Goal: Communication & Community: Share content

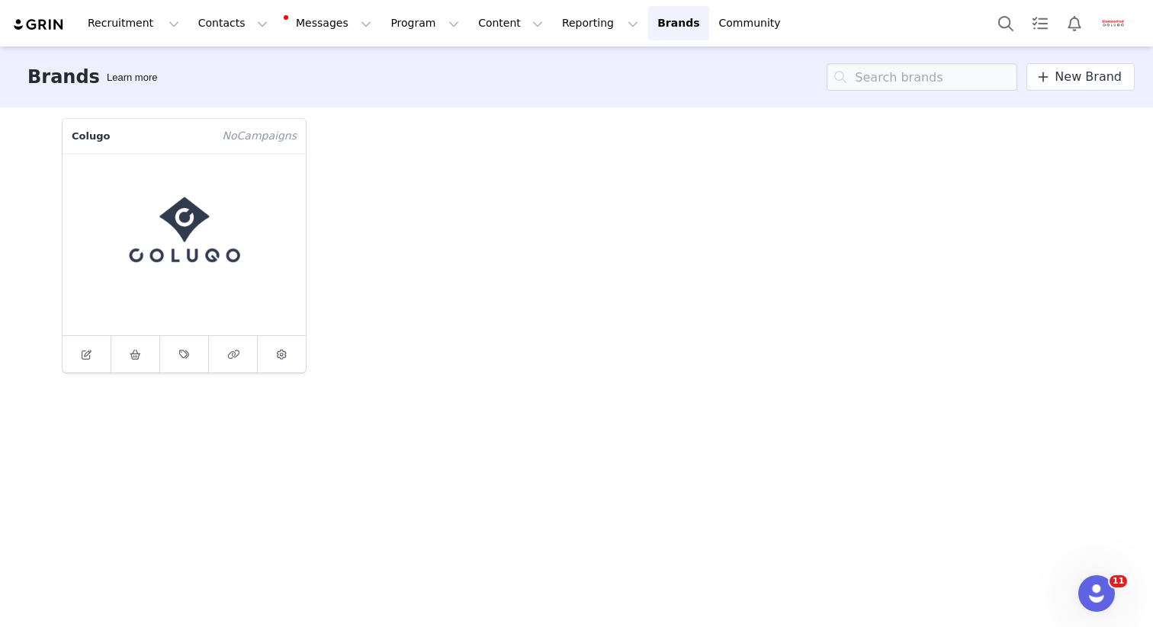
click at [1123, 27] on img "Profile" at bounding box center [1113, 23] width 24 height 24
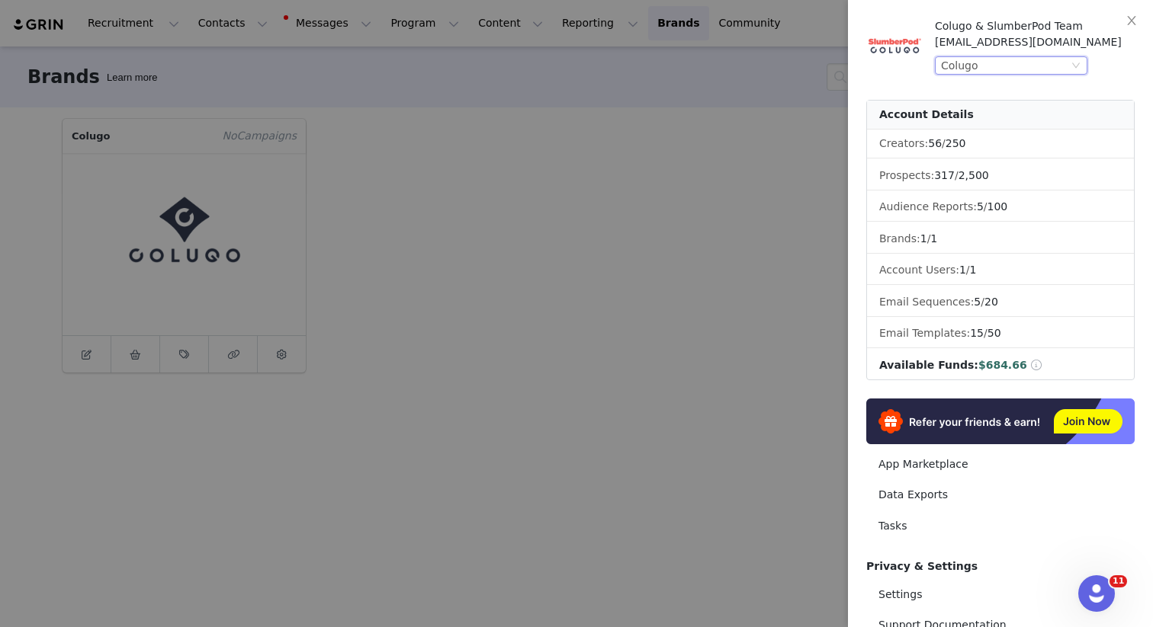
drag, startPoint x: 1040, startPoint y: 59, endPoint x: 1041, endPoint y: 69, distance: 10.0
click at [1040, 59] on div "Colugo" at bounding box center [1004, 65] width 127 height 17
click at [1004, 116] on li "SlumberPod" at bounding box center [1041, 117] width 213 height 24
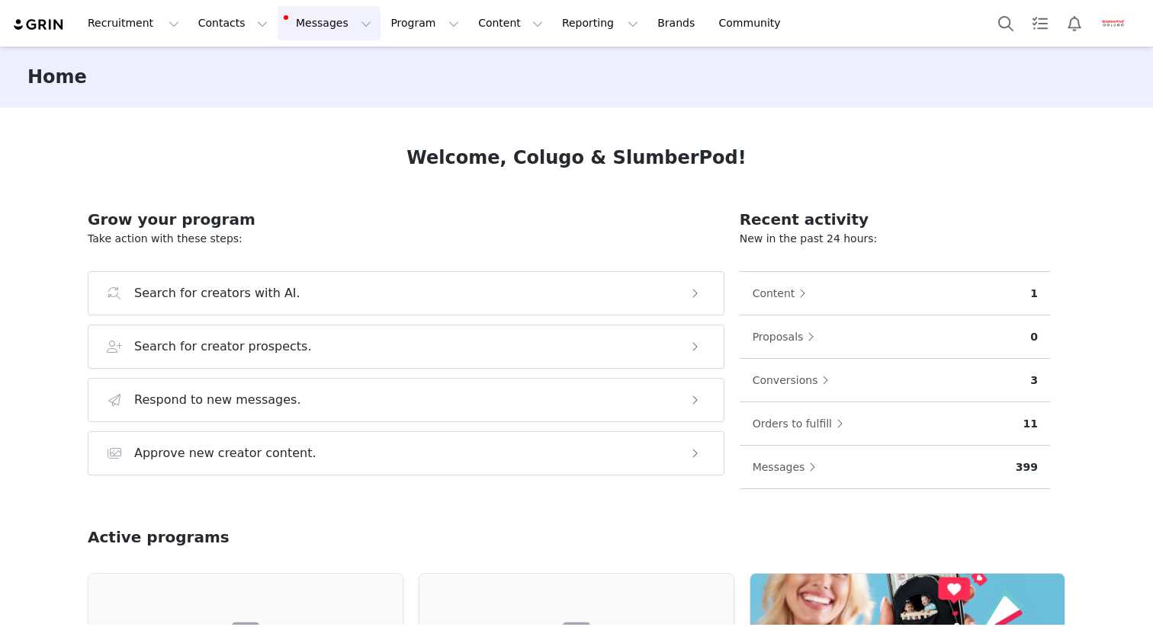
click at [319, 24] on button "Messages Messages" at bounding box center [328, 23] width 103 height 34
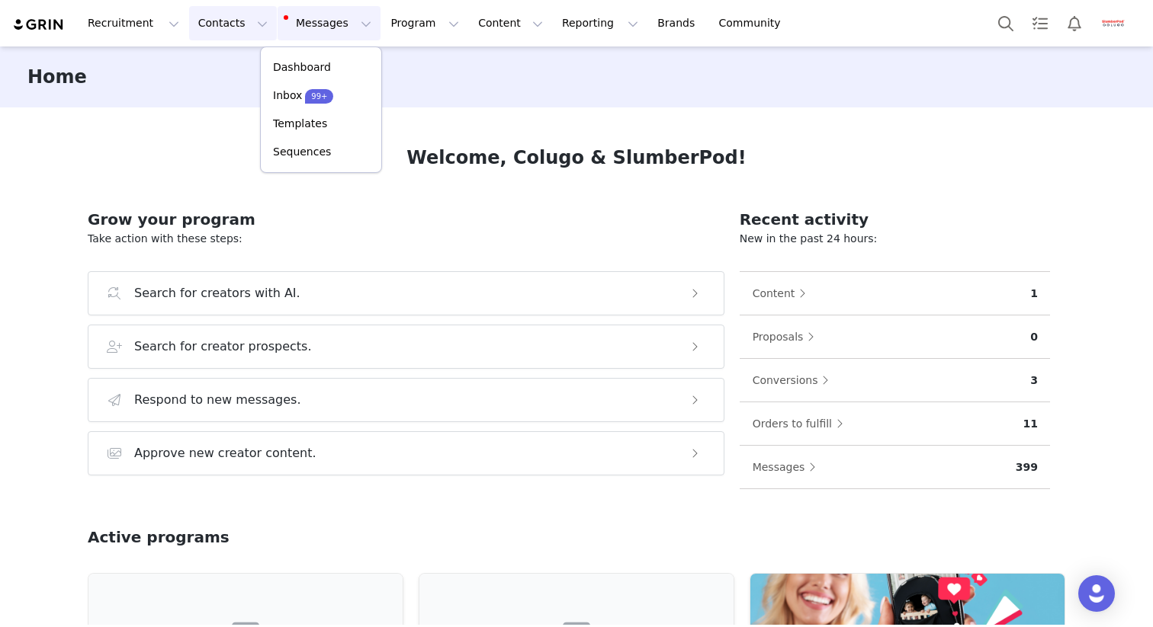
click at [218, 23] on button "Contacts Contacts" at bounding box center [233, 23] width 88 height 34
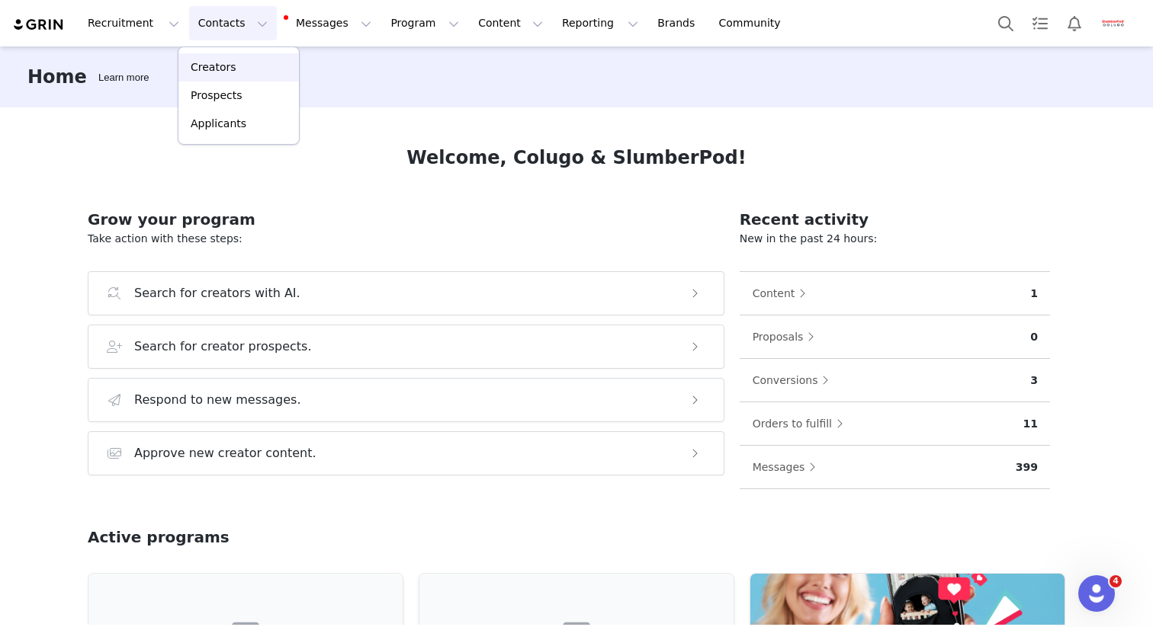
click at [220, 63] on p "Creators" at bounding box center [214, 67] width 46 height 16
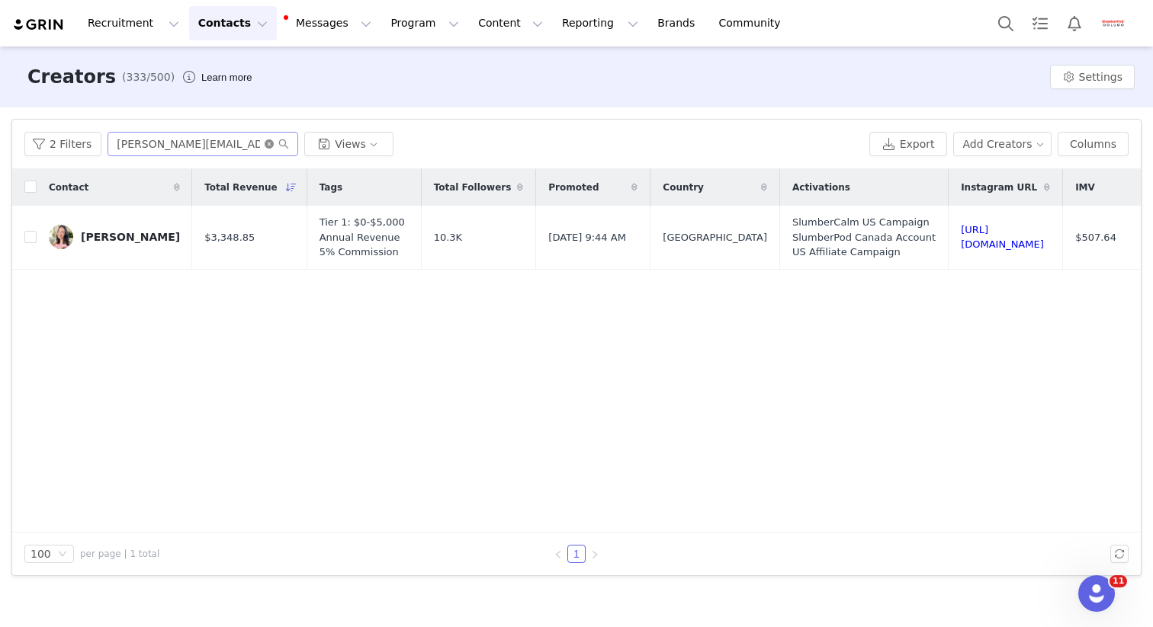
click at [268, 141] on icon "icon: close-circle" at bounding box center [268, 143] width 9 height 9
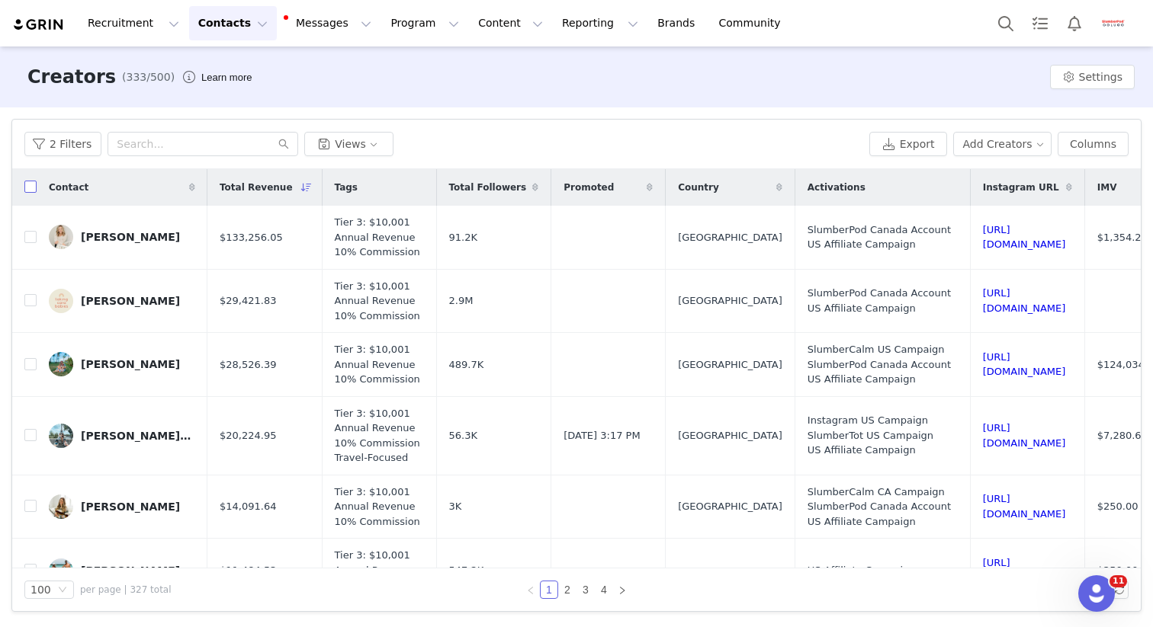
click at [33, 187] on input "checkbox" at bounding box center [30, 187] width 12 height 12
checkbox input "true"
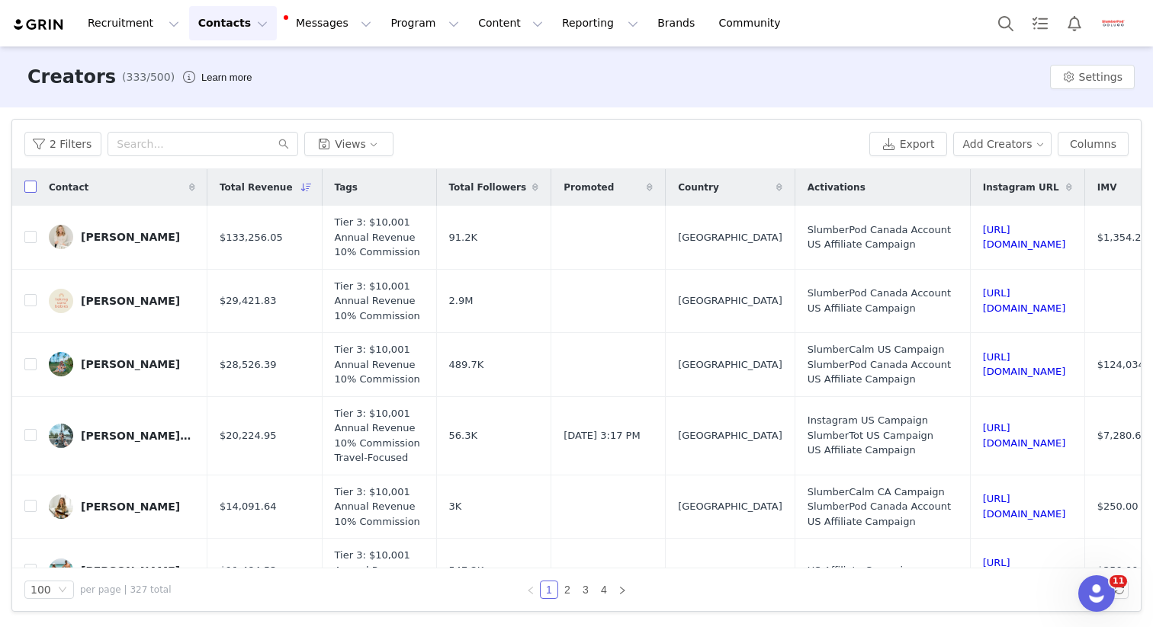
checkbox input "true"
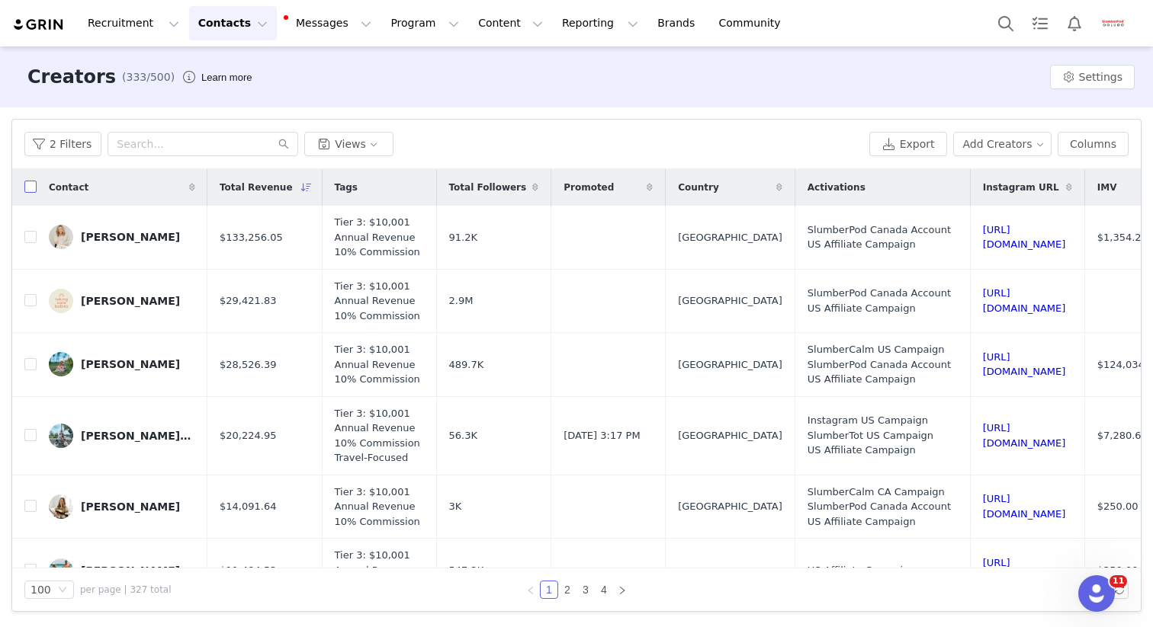
checkbox input "true"
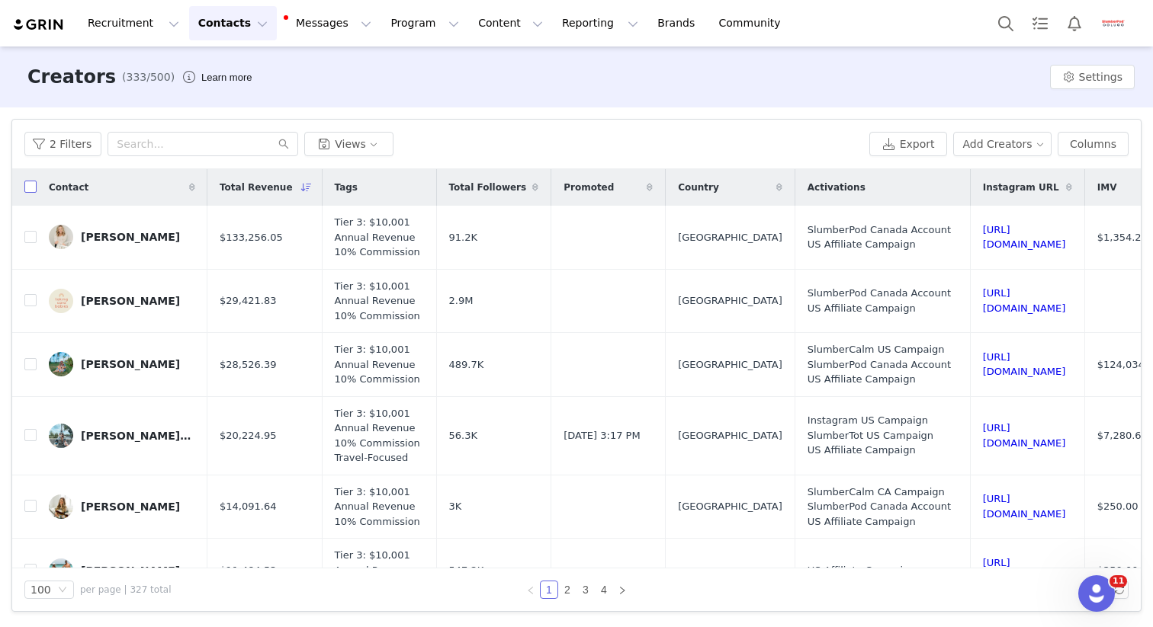
checkbox input "true"
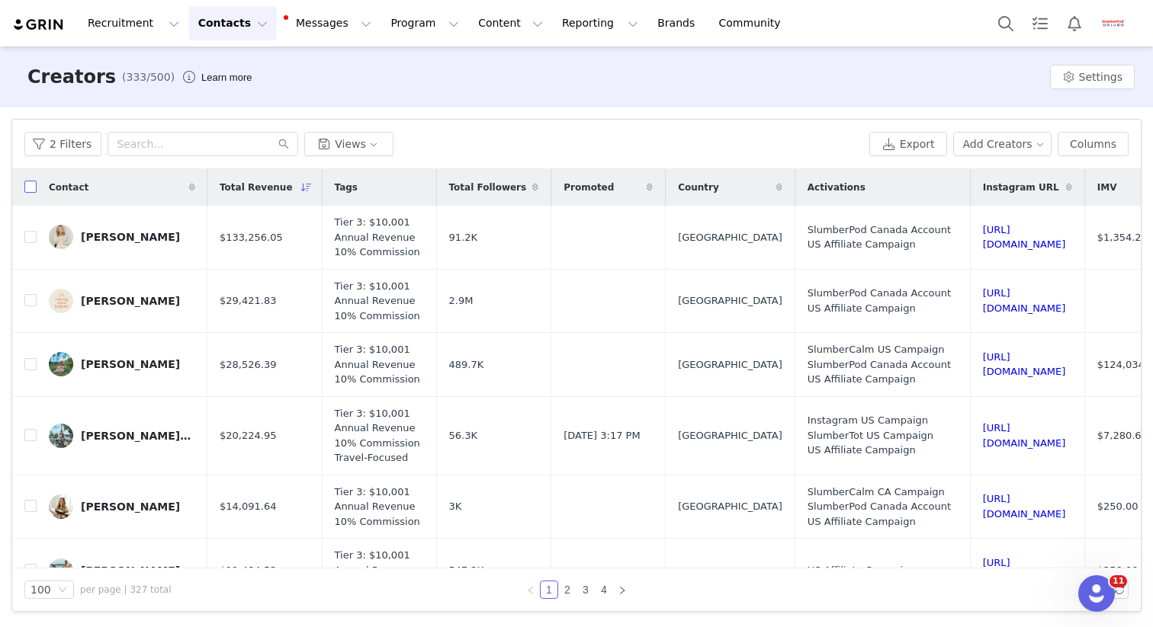
checkbox input "true"
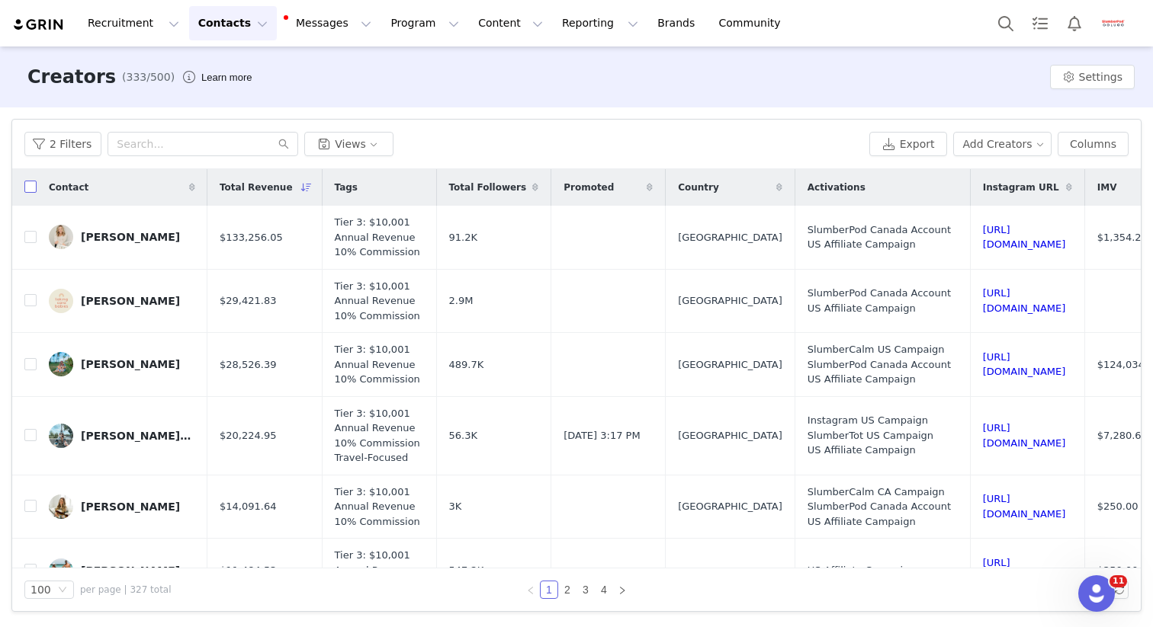
checkbox input "true"
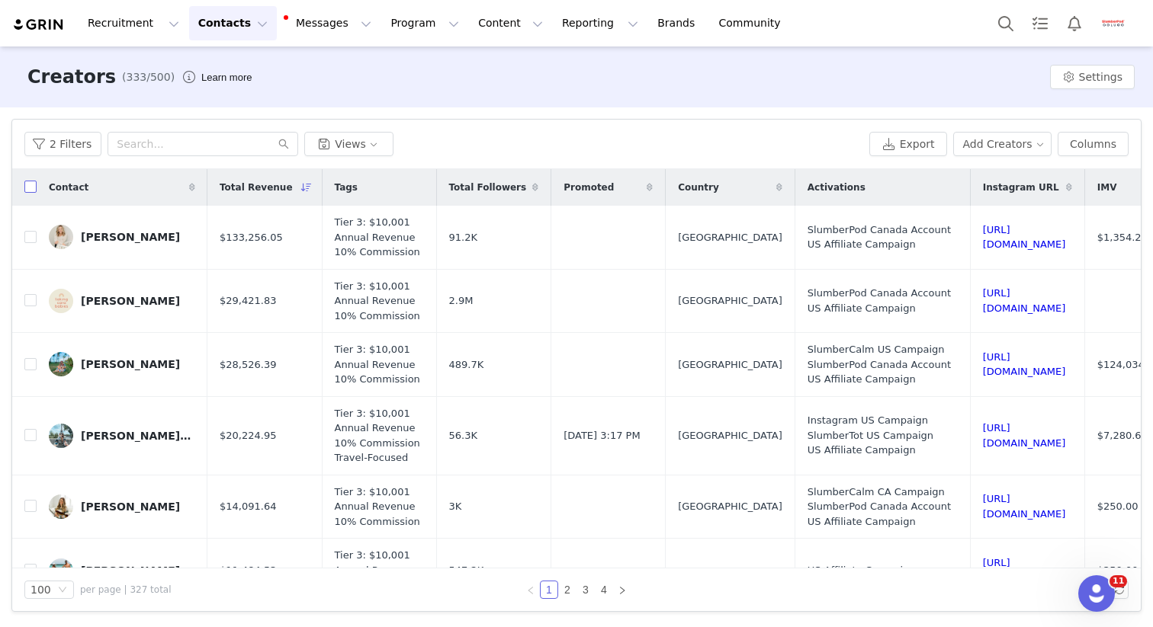
checkbox input "true"
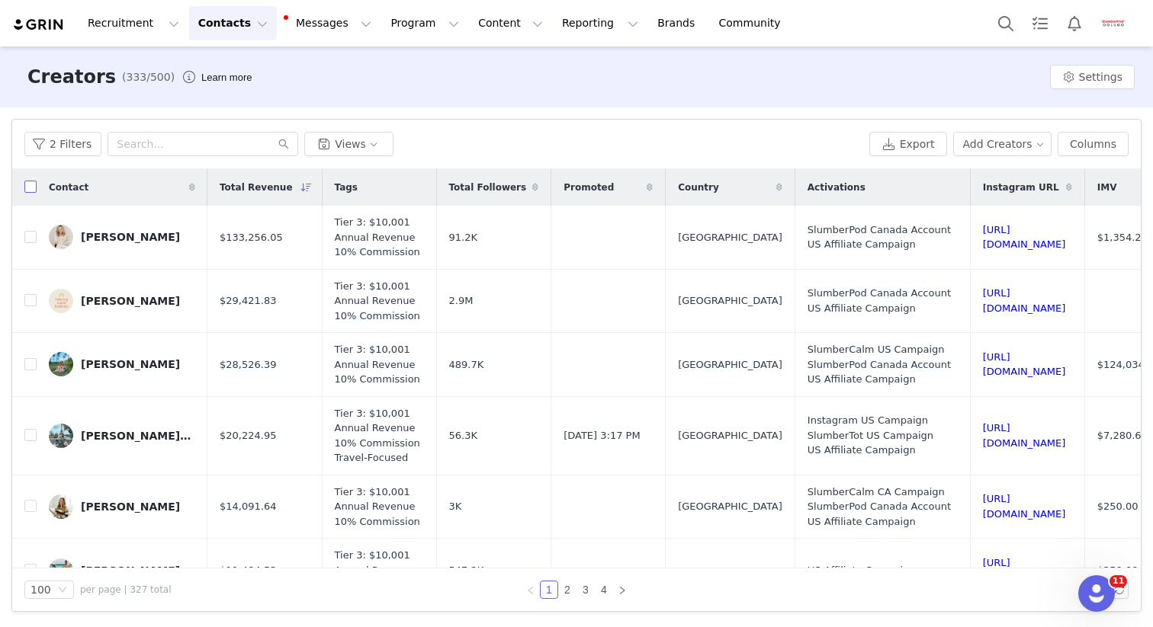
checkbox input "true"
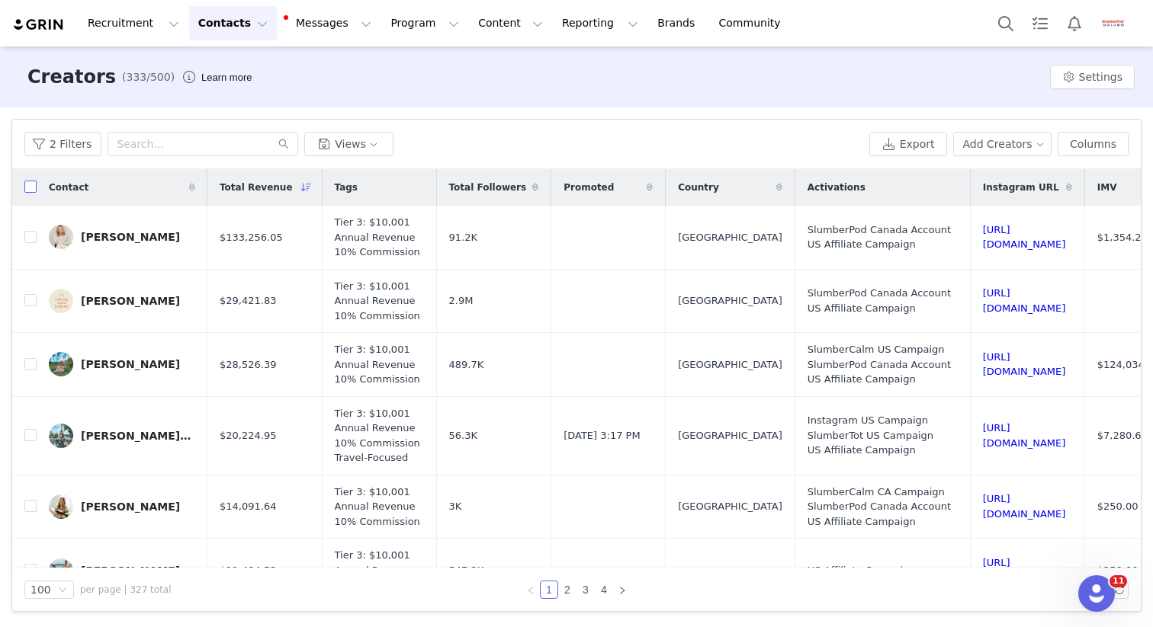
checkbox input "true"
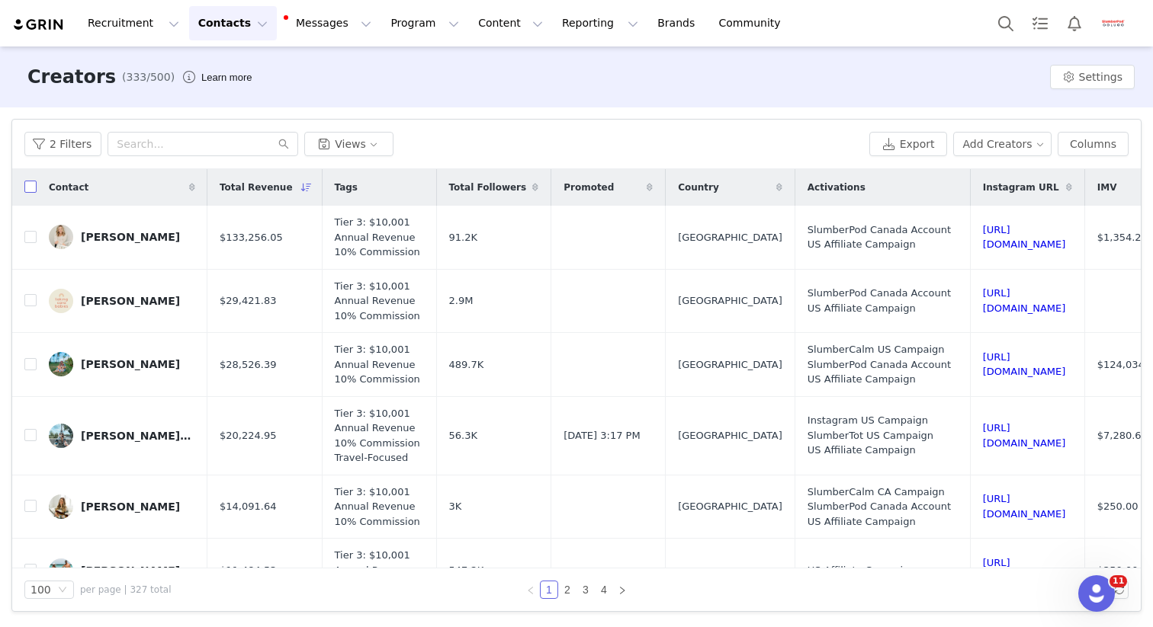
checkbox input "true"
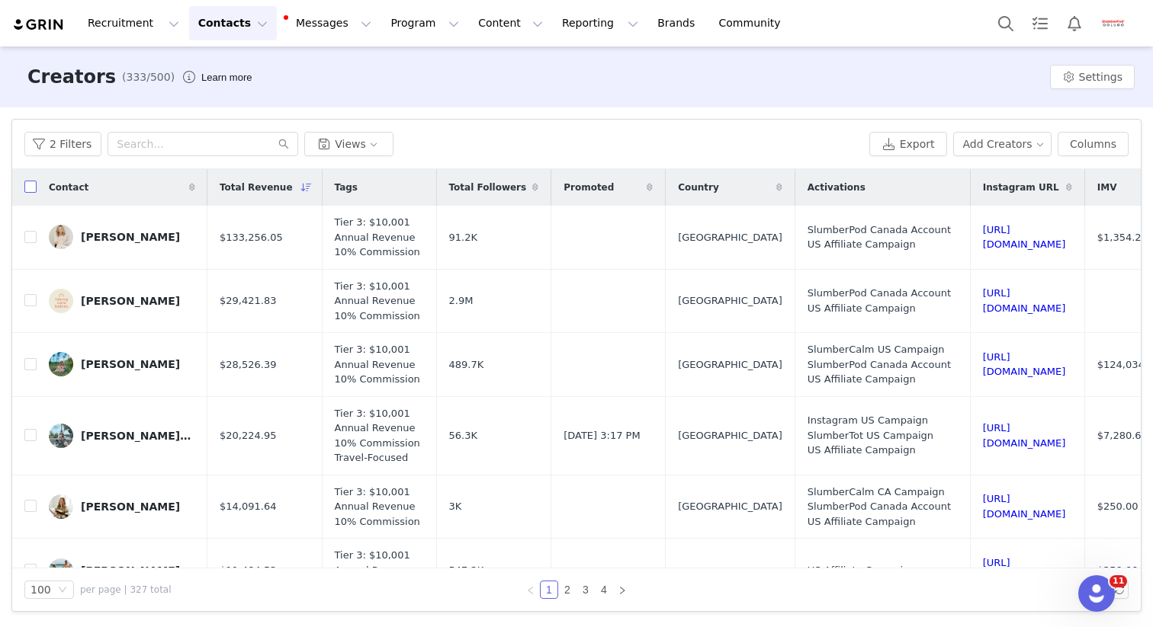
checkbox input "true"
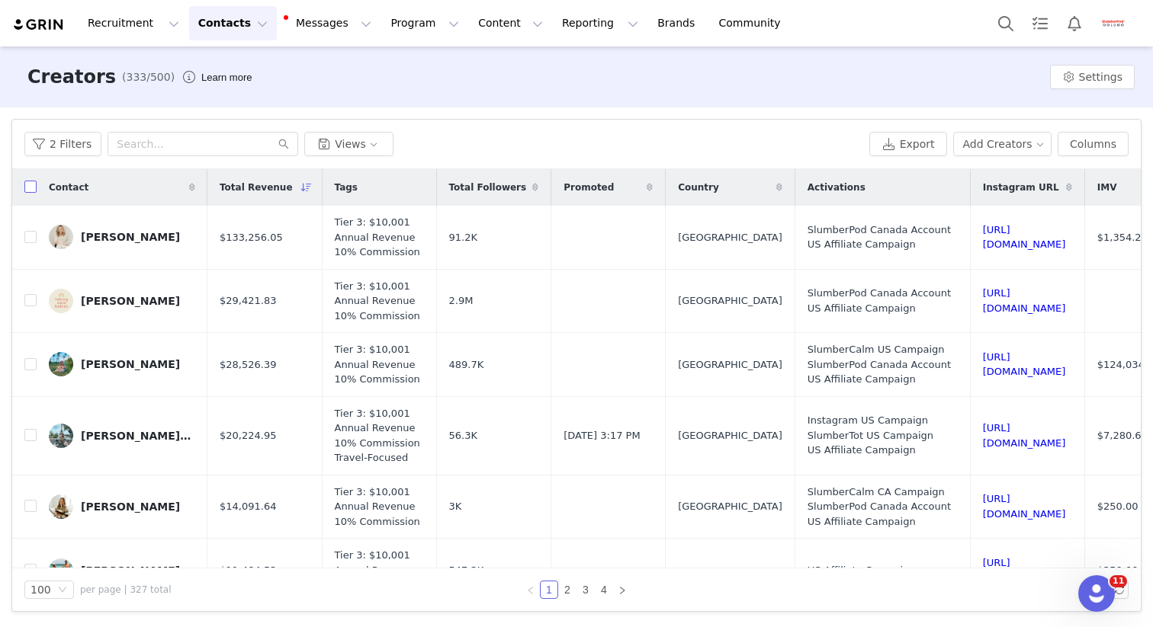
checkbox input "true"
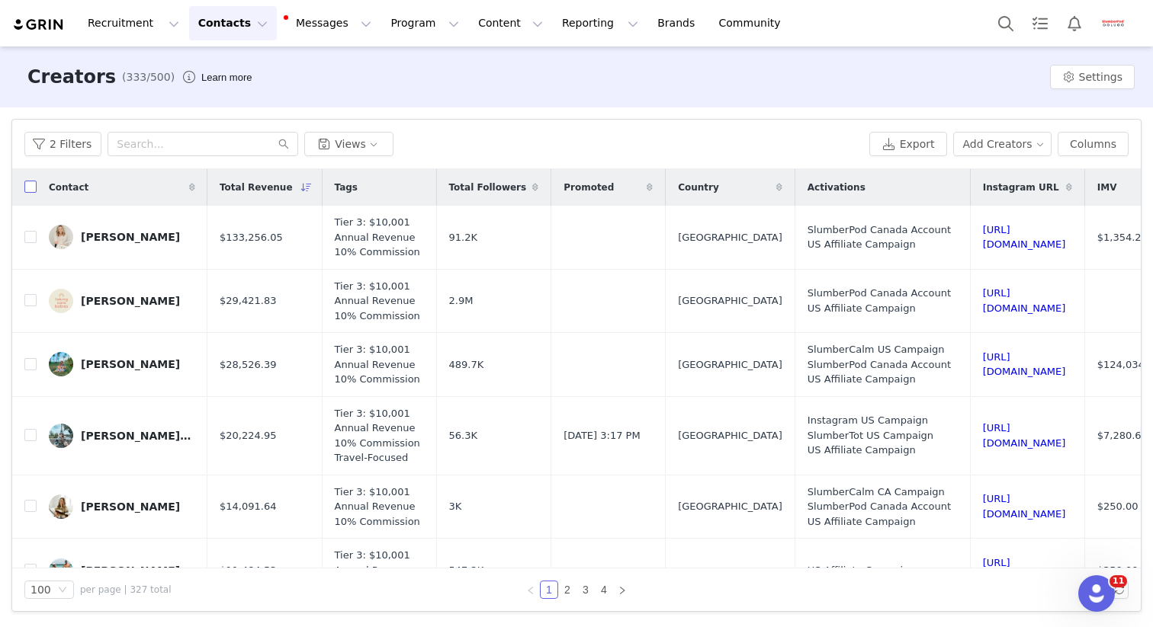
checkbox input "true"
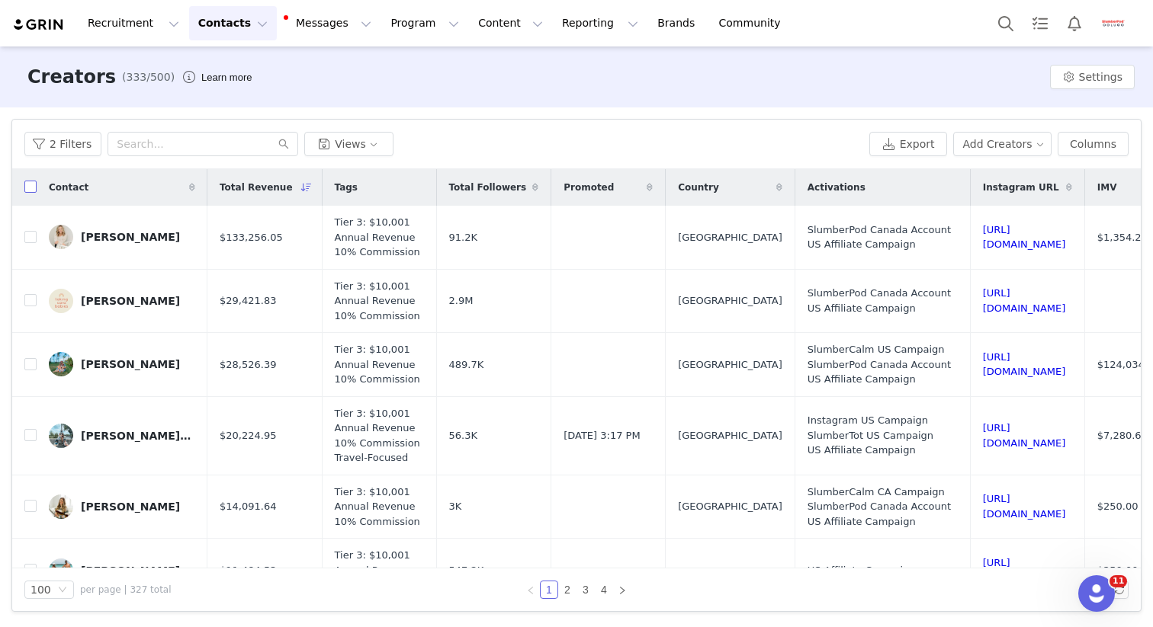
checkbox input "true"
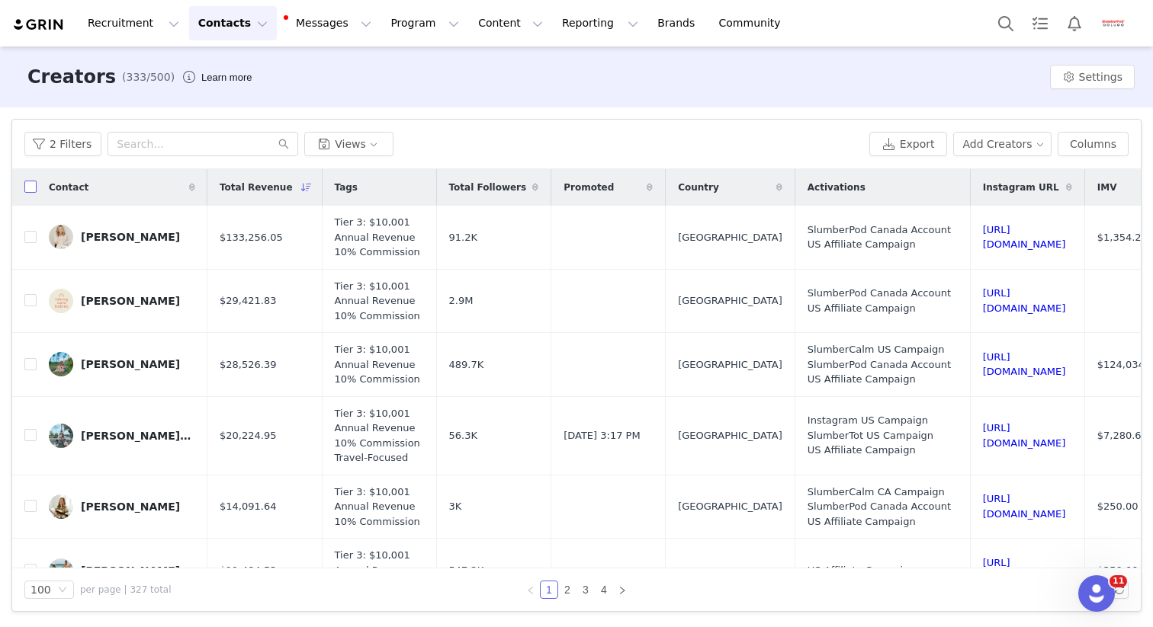
checkbox input "true"
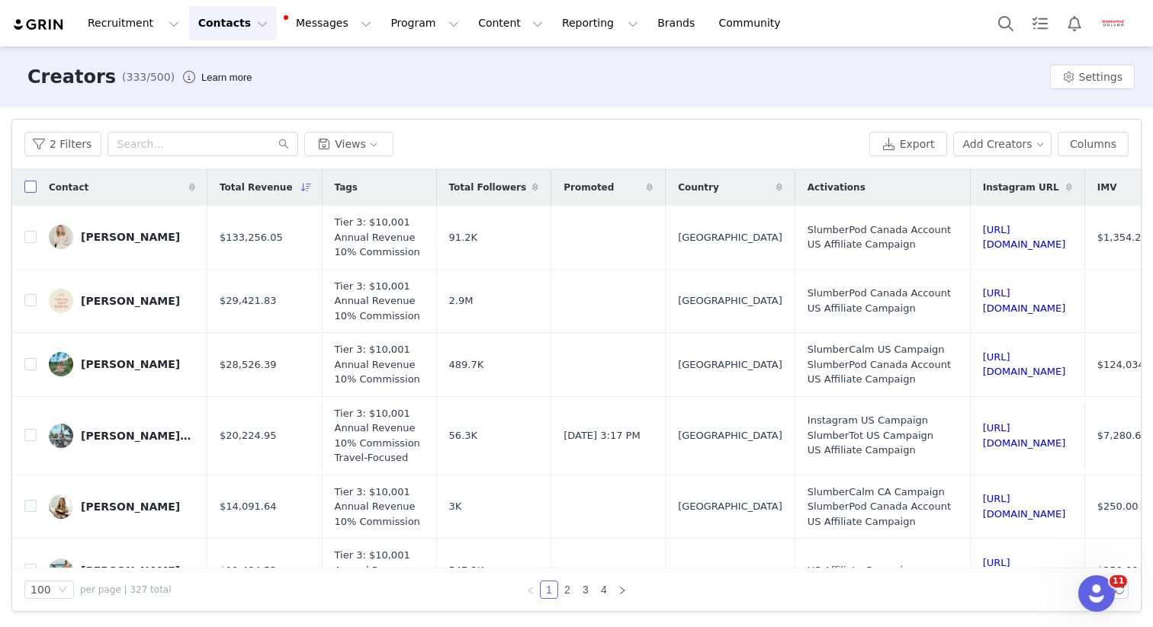
checkbox input "true"
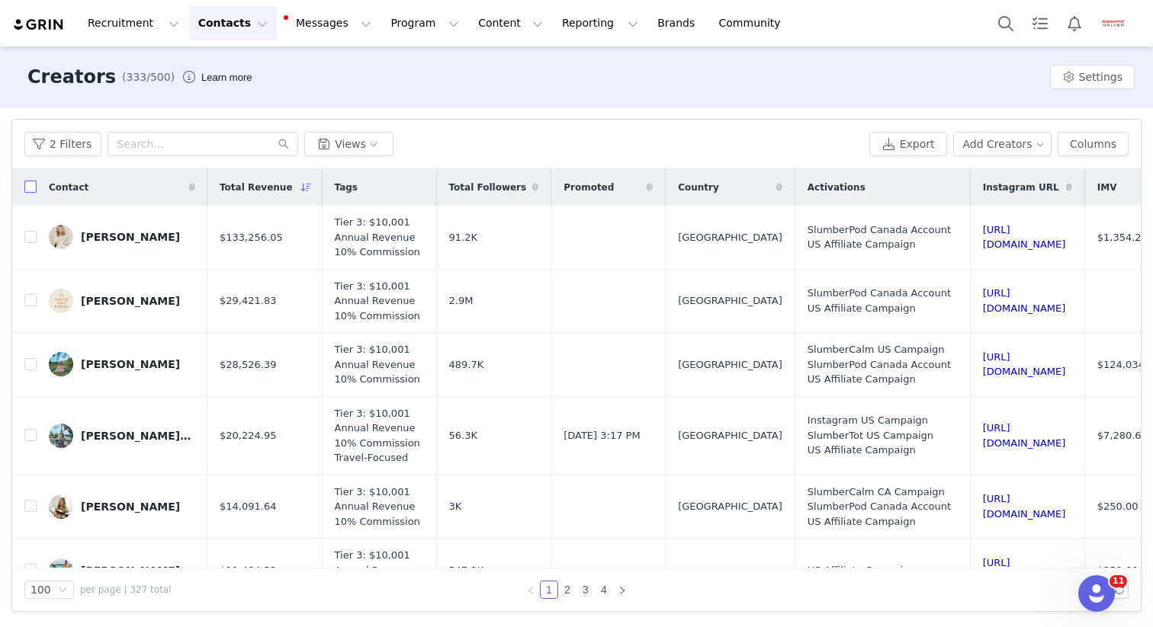
checkbox input "true"
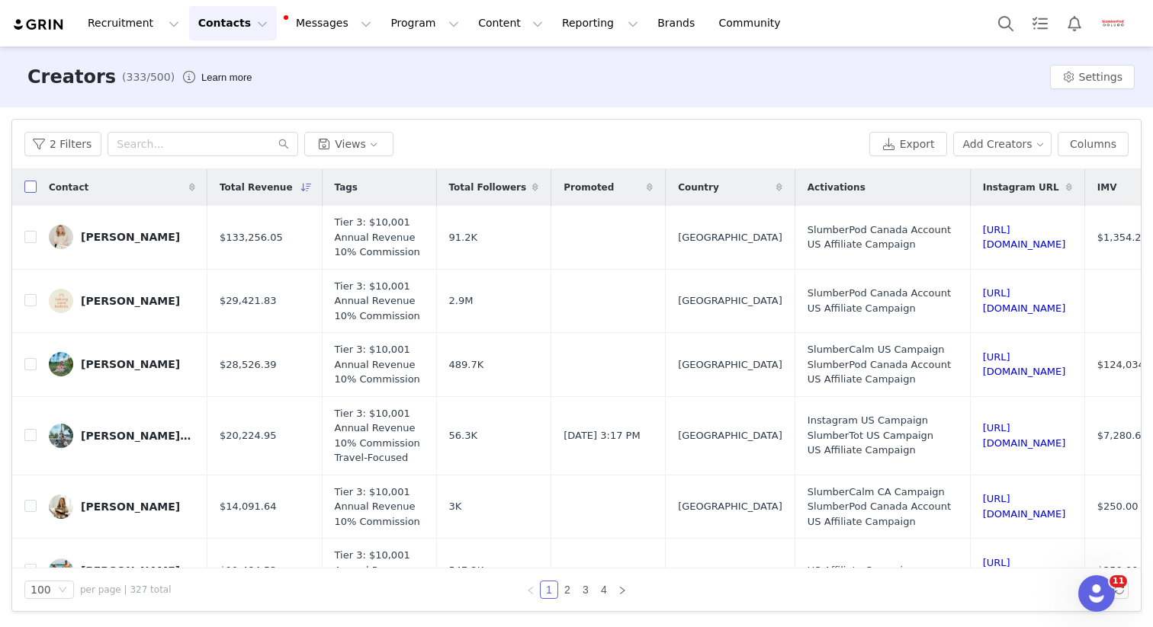
checkbox input "true"
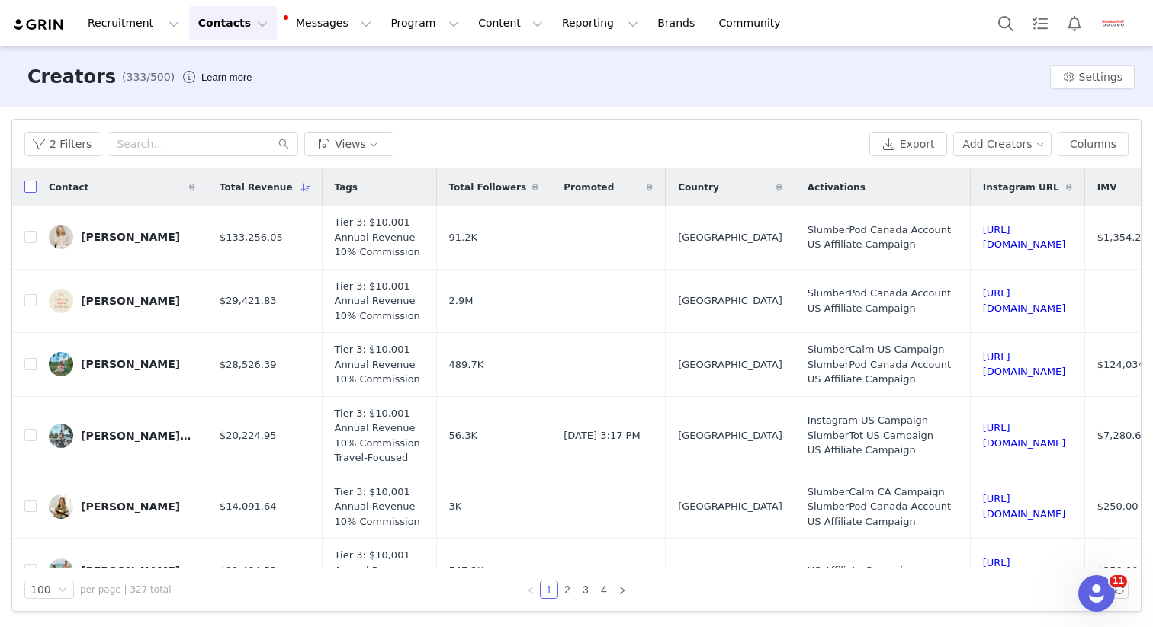
checkbox input "true"
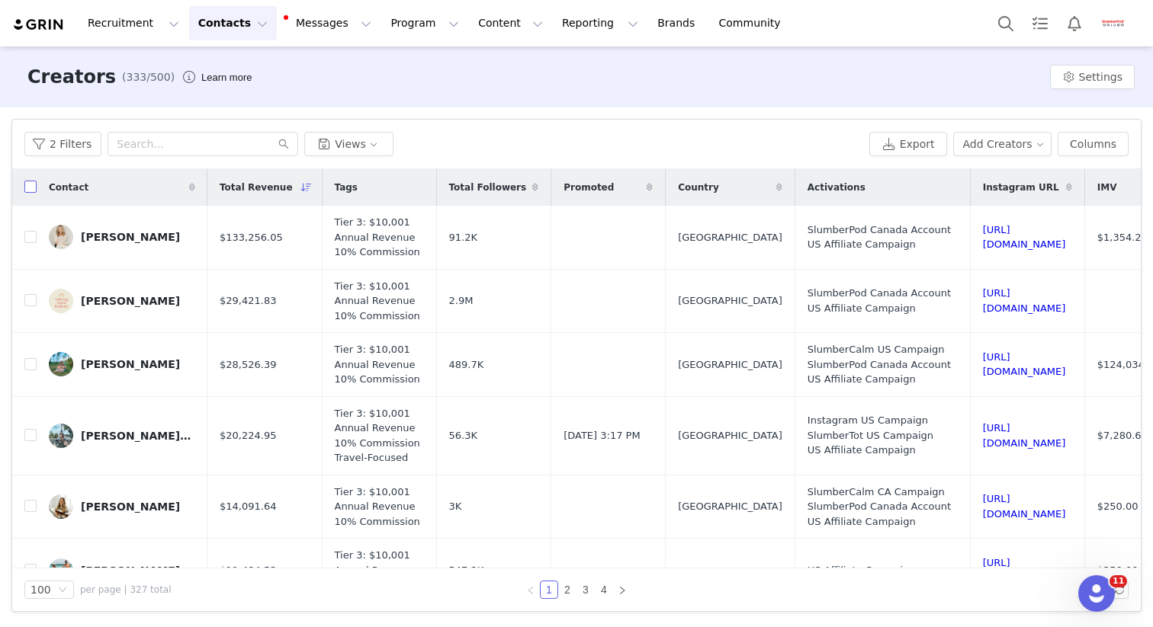
checkbox input "true"
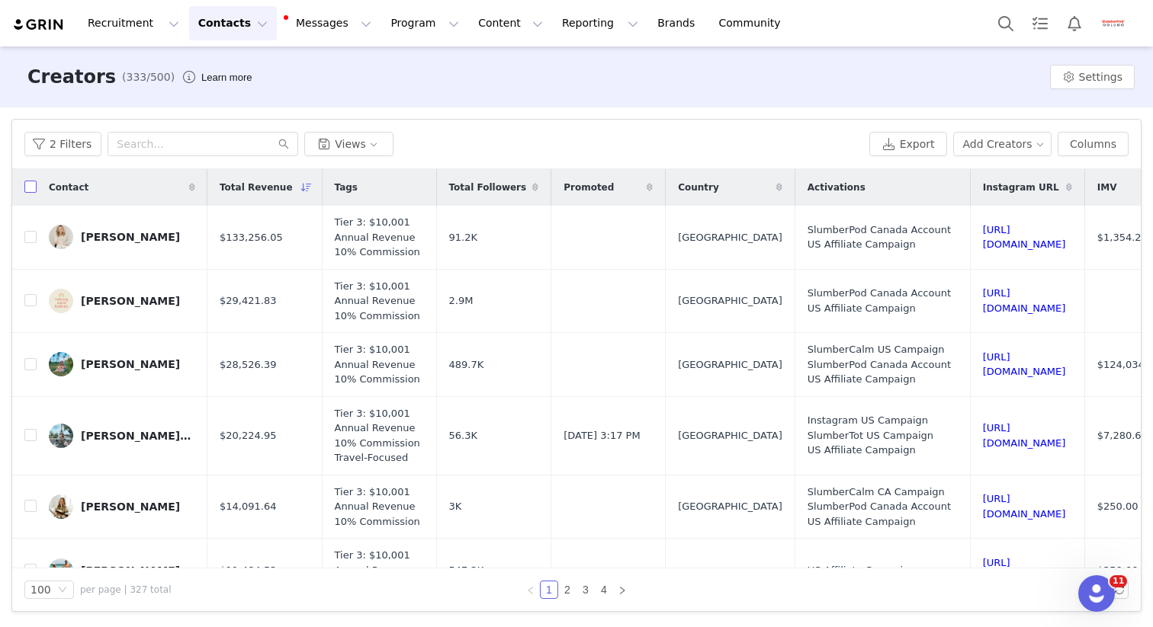
checkbox input "true"
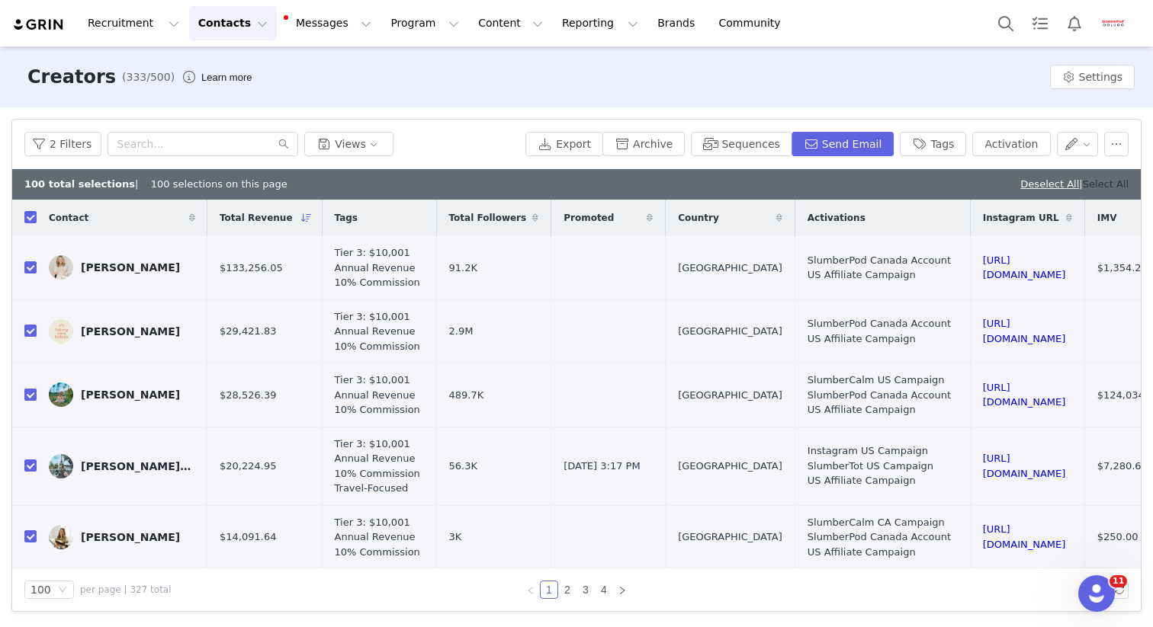
click at [1110, 185] on link "Select All" at bounding box center [1105, 183] width 46 height 11
click at [851, 144] on button "Send Email" at bounding box center [842, 144] width 103 height 24
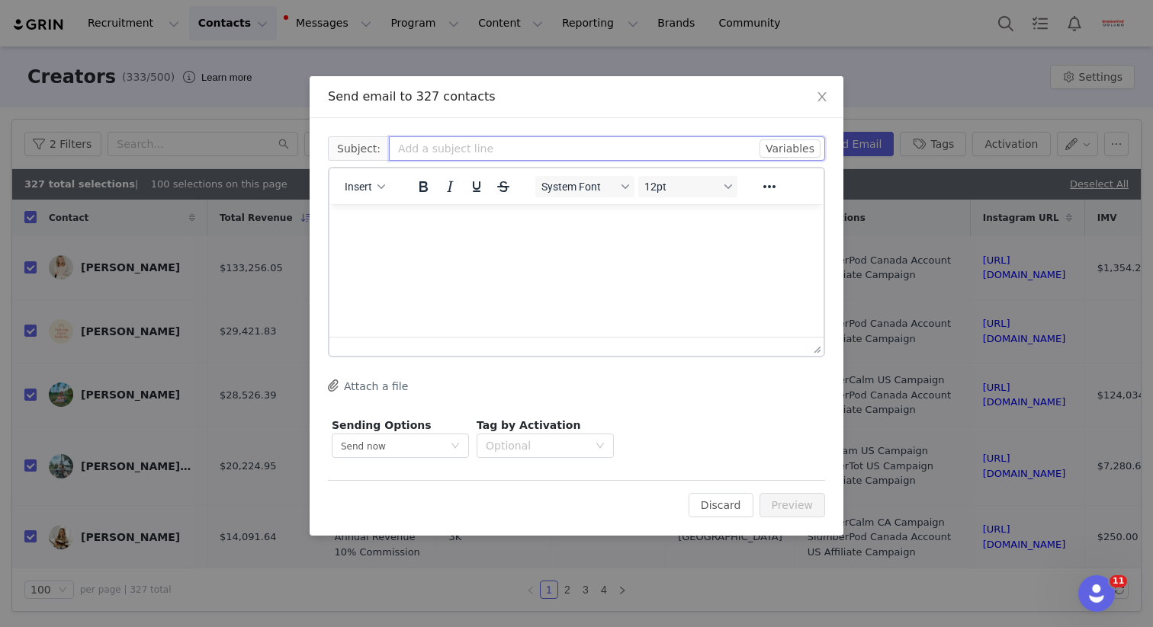
click at [482, 149] on input "text" at bounding box center [607, 148] width 436 height 24
paste input "It’s Prime Time + Your Code Will Stack! 💤"
drag, startPoint x: 391, startPoint y: 149, endPoint x: 430, endPoint y: 171, distance: 44.7
click at [391, 149] on input "It’s Prime Time + Your Code Will Stack! 💤" at bounding box center [607, 148] width 436 height 24
drag, startPoint x: 606, startPoint y: 149, endPoint x: 784, endPoint y: 191, distance: 182.5
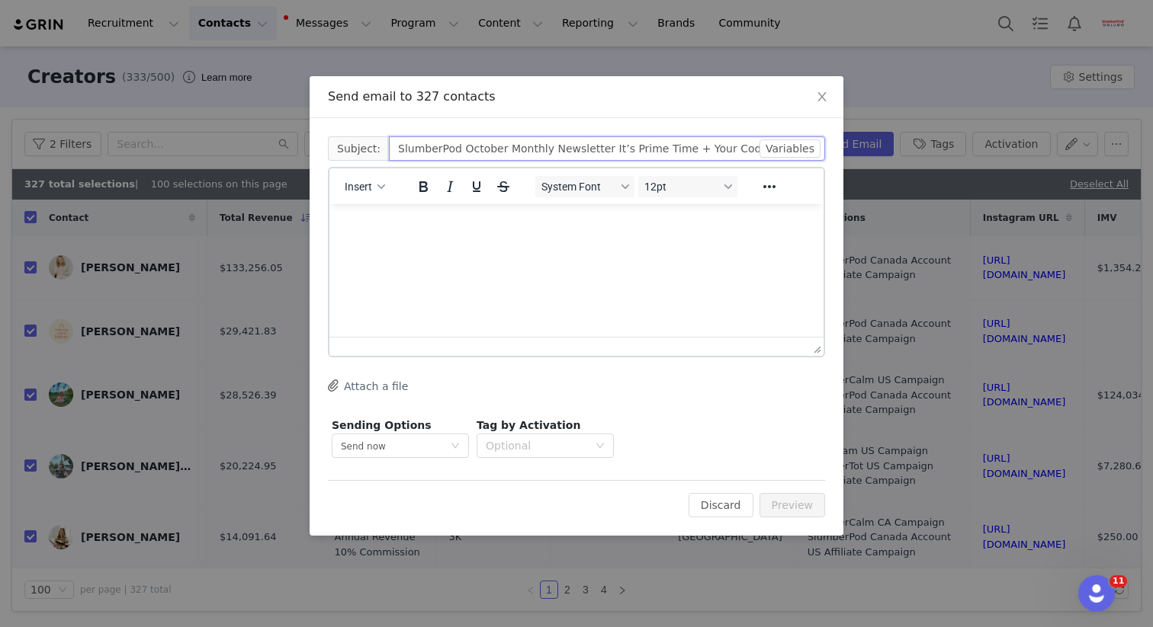
click at [835, 153] on div "Cc: Subject: SlumberPod October Monthly Newsletter It’s Prime Time + Your Code …" at bounding box center [576, 327] width 534 height 418
click at [501, 148] on input "SlumberPod October Monthly Newsletter" at bounding box center [607, 148] width 436 height 24
click at [544, 150] on input "SlumberPod October Monthly Newsletter" at bounding box center [607, 148] width 436 height 24
type input "SlumberPod October Monthly Affiliate Newsletter"
click at [476, 217] on p "Rich Text Area. Press ALT-0 for help." at bounding box center [576, 224] width 470 height 17
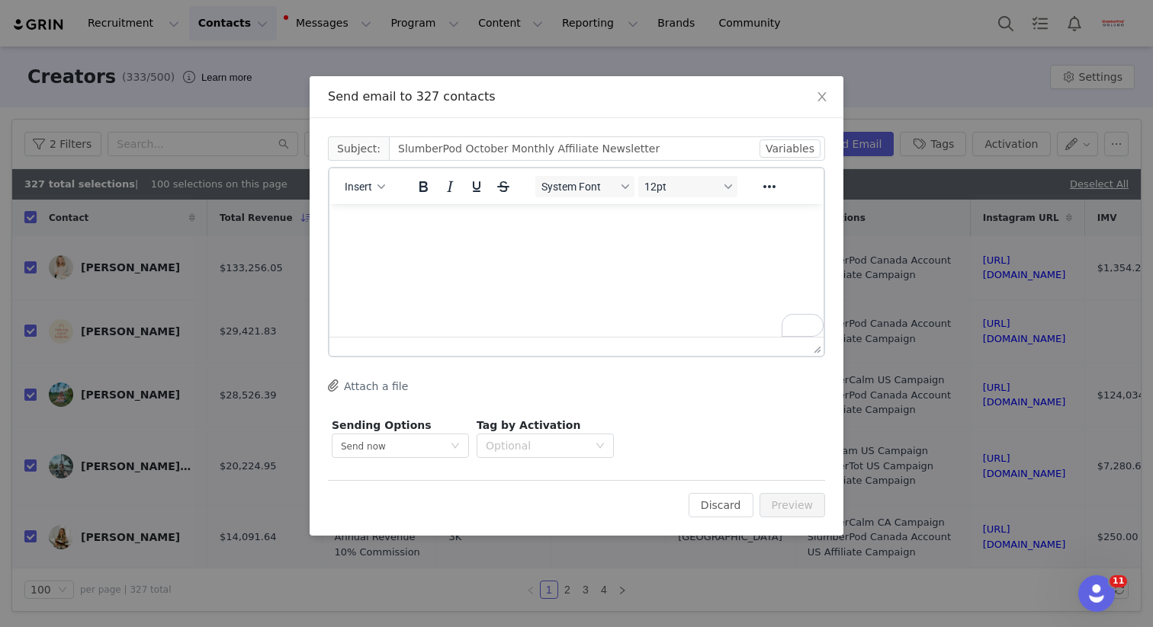
paste body "To enrich screen reader interactions, please activate Accessibility in Grammarl…"
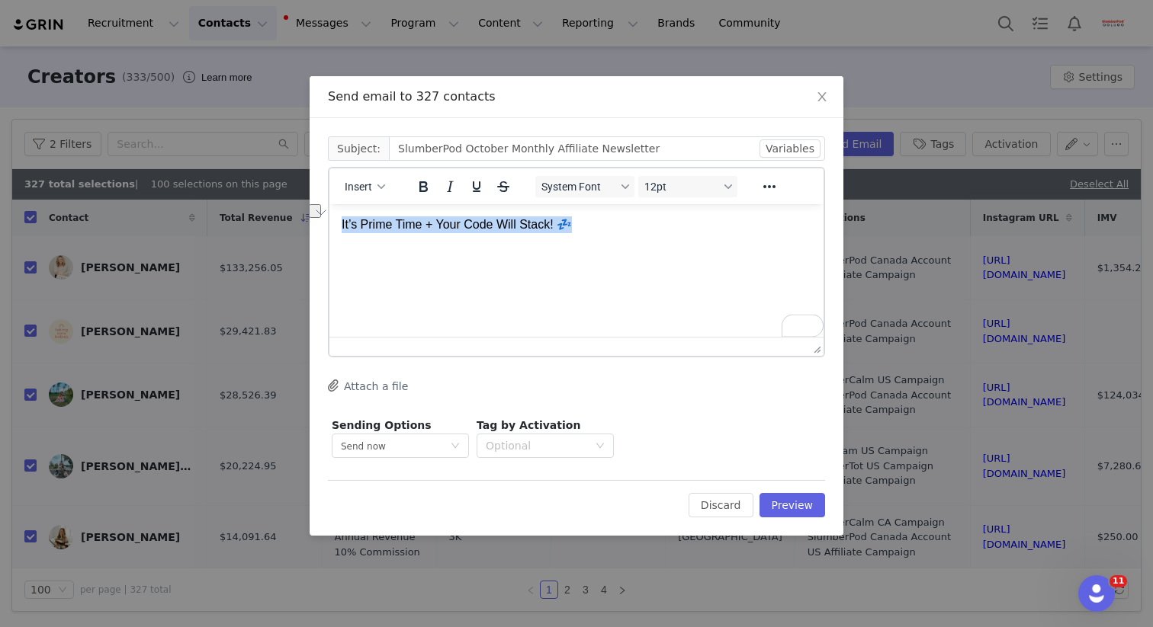
drag, startPoint x: 533, startPoint y: 217, endPoint x: 480, endPoint y: 220, distance: 52.7
click at [329, 215] on html "It’s Prime Time + Your Code Will Stack! 💤" at bounding box center [576, 224] width 494 height 41
click at [618, 229] on p "It’s Prime Time + Your Code Will Stack! 💤" at bounding box center [576, 224] width 470 height 17
click at [375, 252] on p "To enrich screen reader interactions, please activate Accessibility in Grammarl…" at bounding box center [576, 253] width 470 height 17
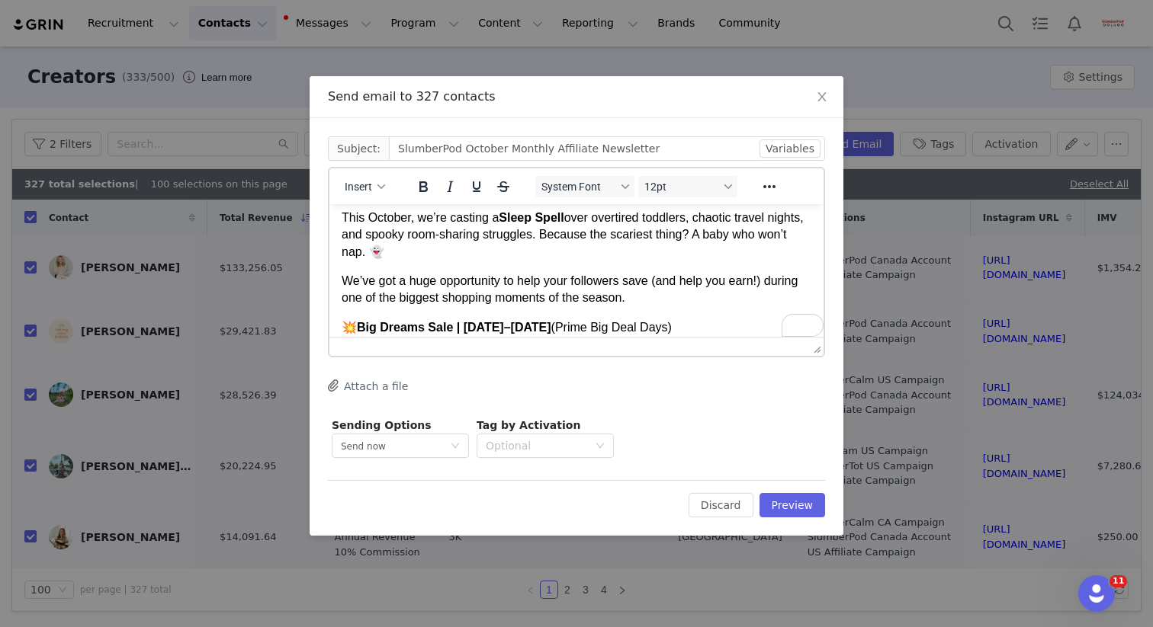
scroll to position [82, 0]
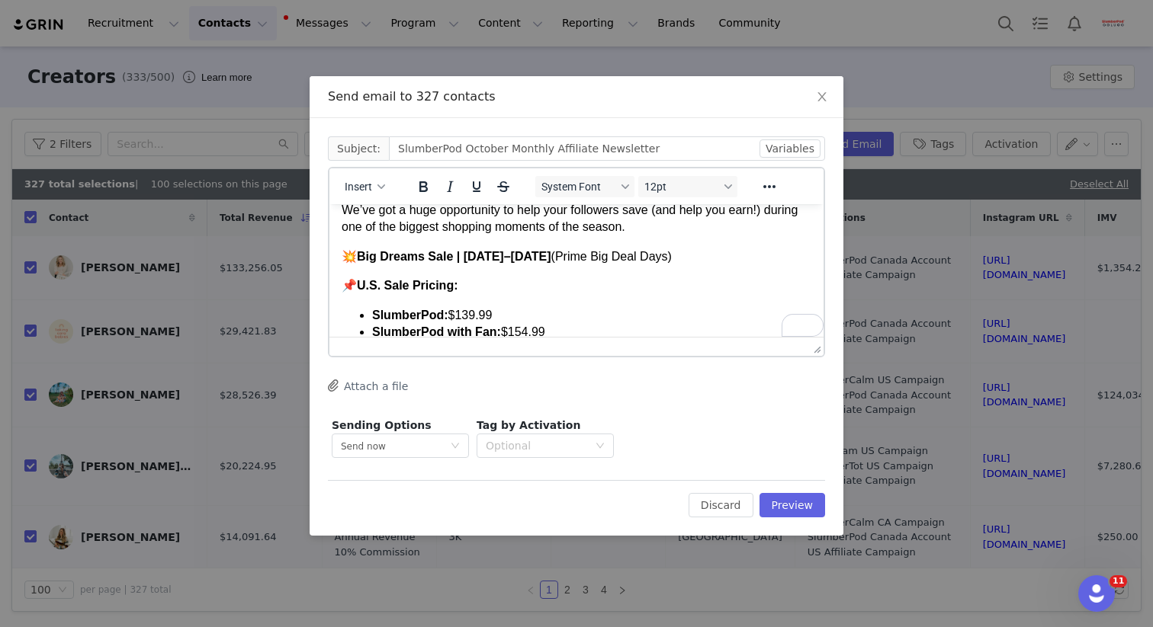
click at [437, 270] on body "It’s Prime Time + Your Code Will Stack! 💤 Hey Dream Team, This October, we’re c…" at bounding box center [576, 461] width 470 height 763
click at [629, 258] on p "💥 Big Dreams Sale | Oct 7–8 (Prime Big Deal Days)" at bounding box center [576, 256] width 470 height 17
click at [619, 302] on body "It’s Prime Time + Your Code Will Stack! 💤 Hey Dream Team, This October, we’re c…" at bounding box center [576, 461] width 470 height 763
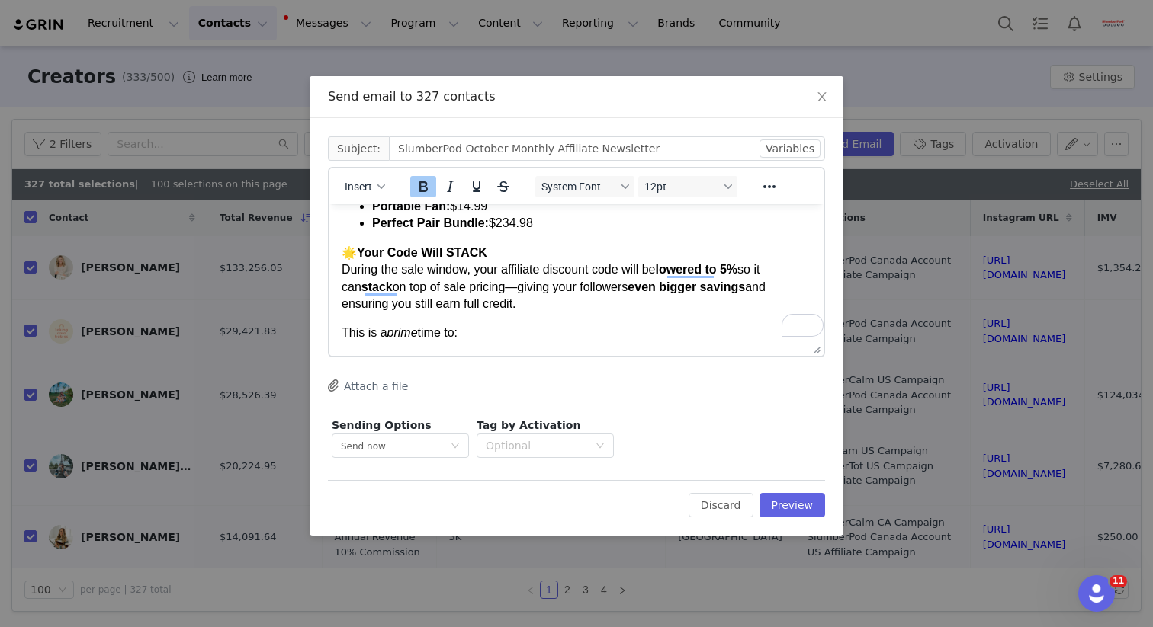
click at [536, 312] on p "🌟 Your Code Will STACK During the sale window, your affiliate discount code wil…" at bounding box center [576, 279] width 470 height 69
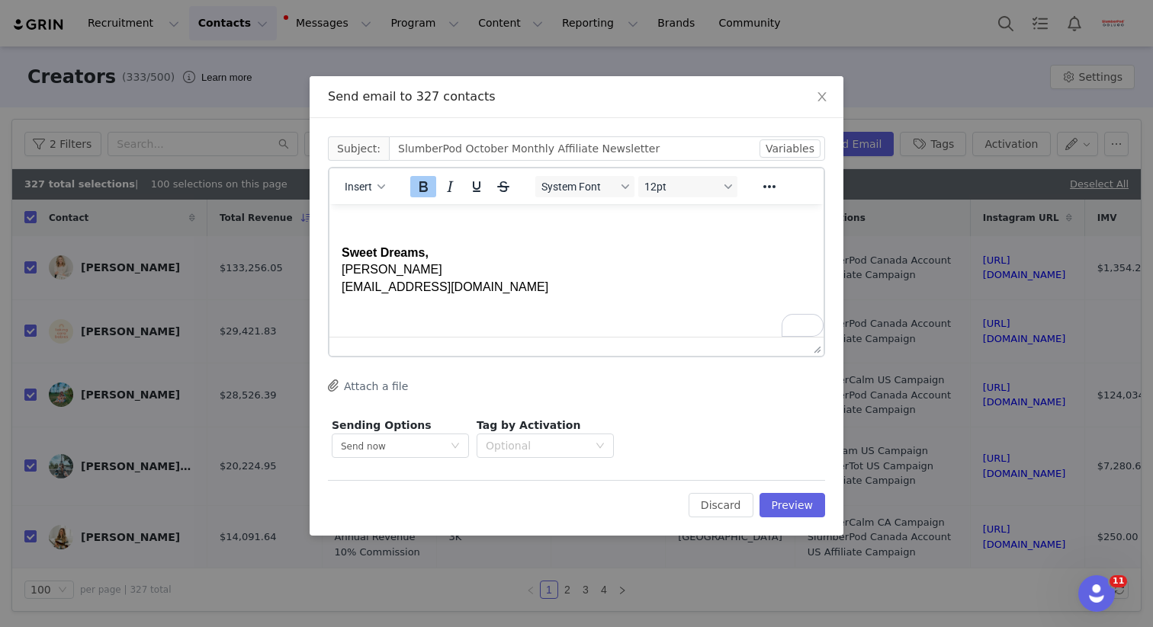
click at [413, 321] on p "To enrich screen reader interactions, please activate Accessibility in Grammarl…" at bounding box center [576, 316] width 470 height 17
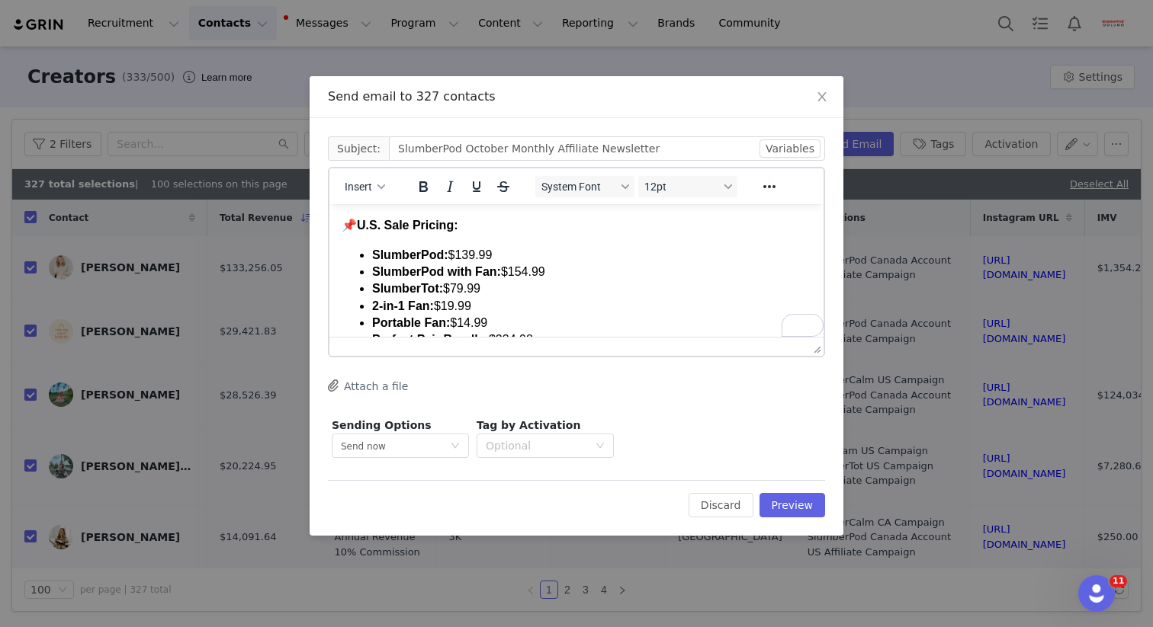
drag, startPoint x: 444, startPoint y: 237, endPoint x: 460, endPoint y: 237, distance: 16.0
click at [444, 237] on body "It’s Prime Time + Your Code Will Stack! 💤 Hey Dream Team, This October, we’re c…" at bounding box center [576, 387] width 470 height 734
click at [457, 223] on strong "U.S. Sale Pricing:" at bounding box center [407, 225] width 101 height 13
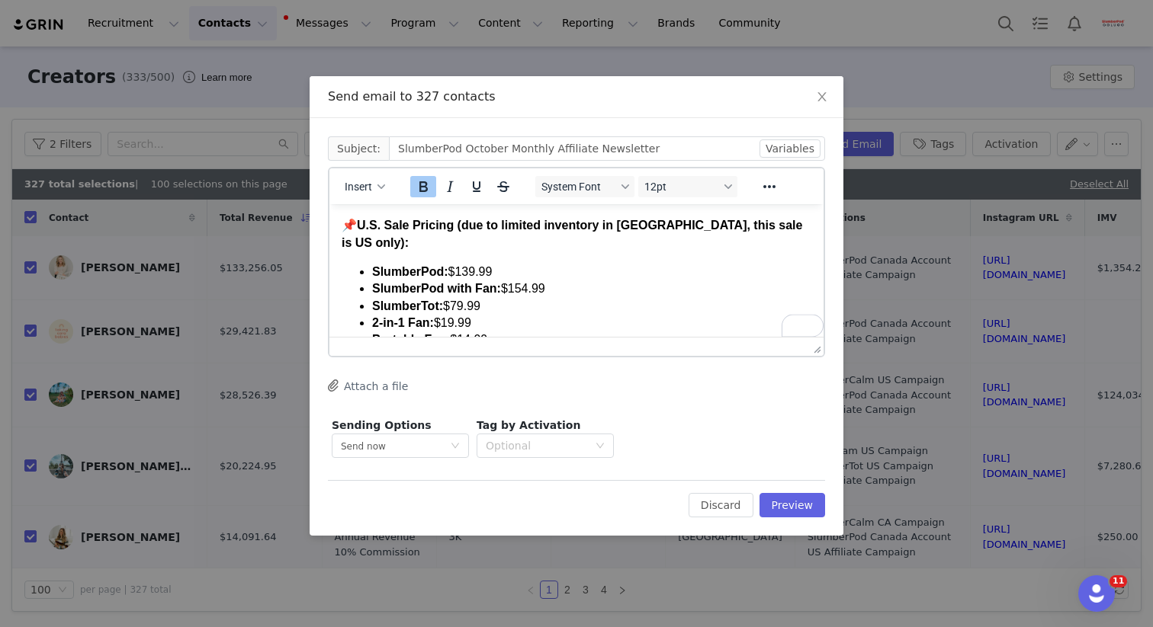
click at [659, 281] on li "SlumberPod with Fan: $154.99" at bounding box center [591, 289] width 439 height 17
drag, startPoint x: 459, startPoint y: 225, endPoint x: 786, endPoint y: 227, distance: 327.0
click at [786, 227] on strong "U.S. Sale Pricing (due to limited inventory in Canada, this sale is US only):" at bounding box center [571, 234] width 460 height 30
click at [649, 298] on li "SlumberTot: $79.99" at bounding box center [591, 306] width 439 height 17
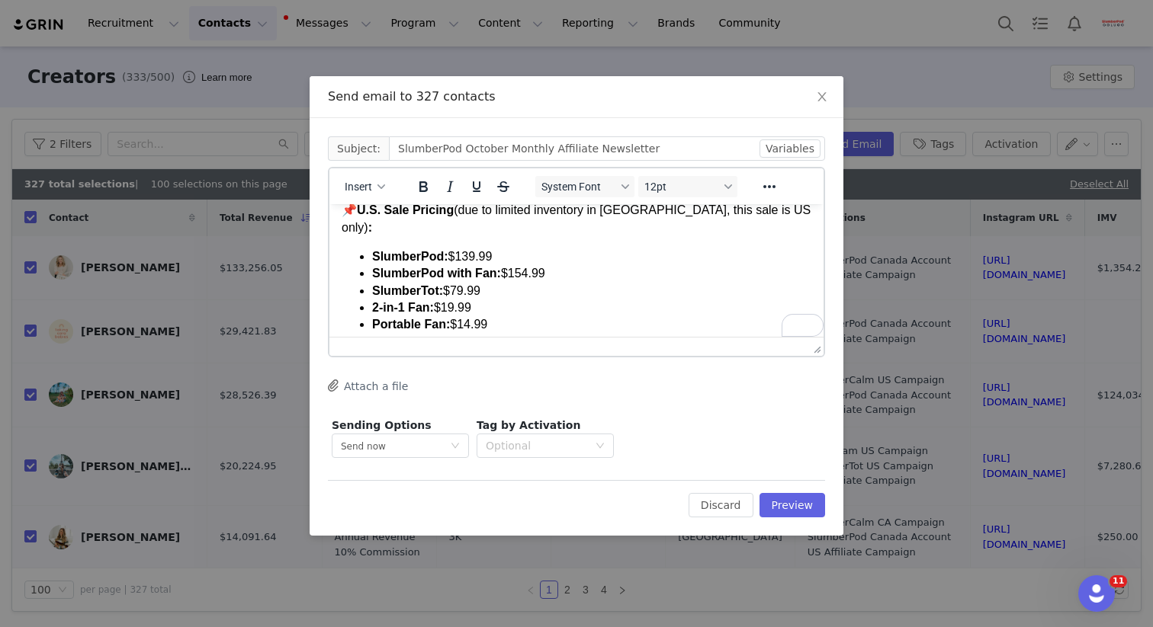
click at [761, 214] on p "📌 U.S. Sale Pricing (due to limited inventory in Canada, this sale is US only) :" at bounding box center [576, 219] width 470 height 34
click at [669, 283] on li "SlumberTot: $79.99" at bounding box center [591, 291] width 439 height 17
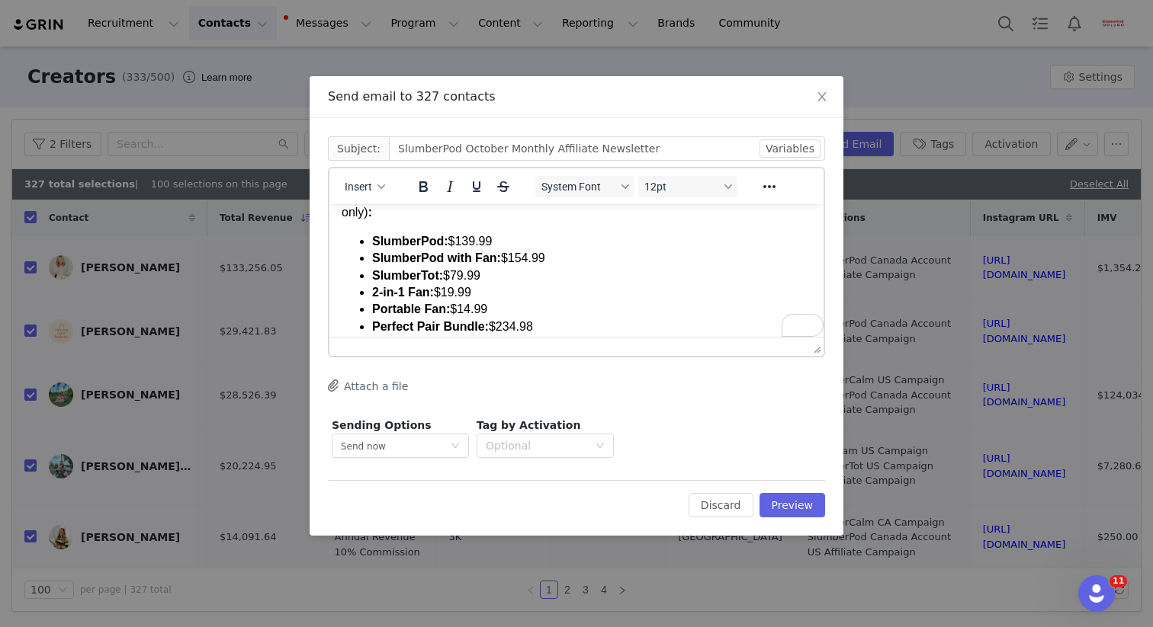
click at [518, 233] on li "SlumberPod: $139.99" at bounding box center [591, 241] width 439 height 17
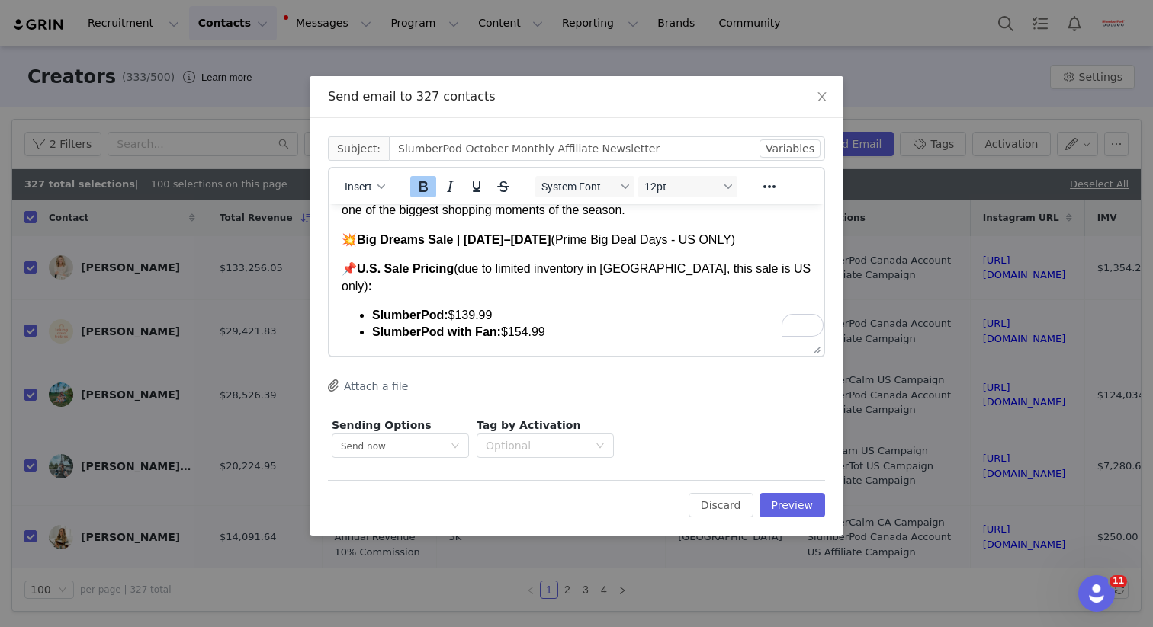
click at [460, 271] on p "📌 U.S. Sale Pricing (due to limited inventory in Canada, this sale is US only) :" at bounding box center [576, 278] width 470 height 34
click at [613, 295] on body "It’s Prime Time + Your Code Will Stack! 💤 Hey Dream Team, This October, we’re c…" at bounding box center [576, 438] width 470 height 751
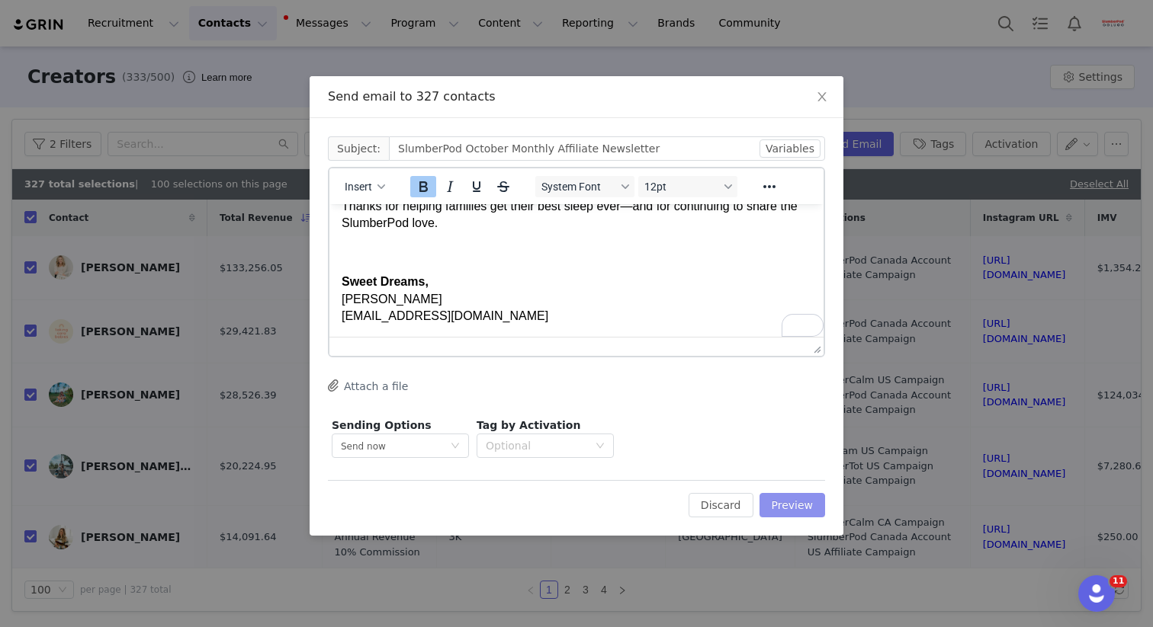
click at [798, 504] on button "Preview" at bounding box center [792, 505] width 66 height 24
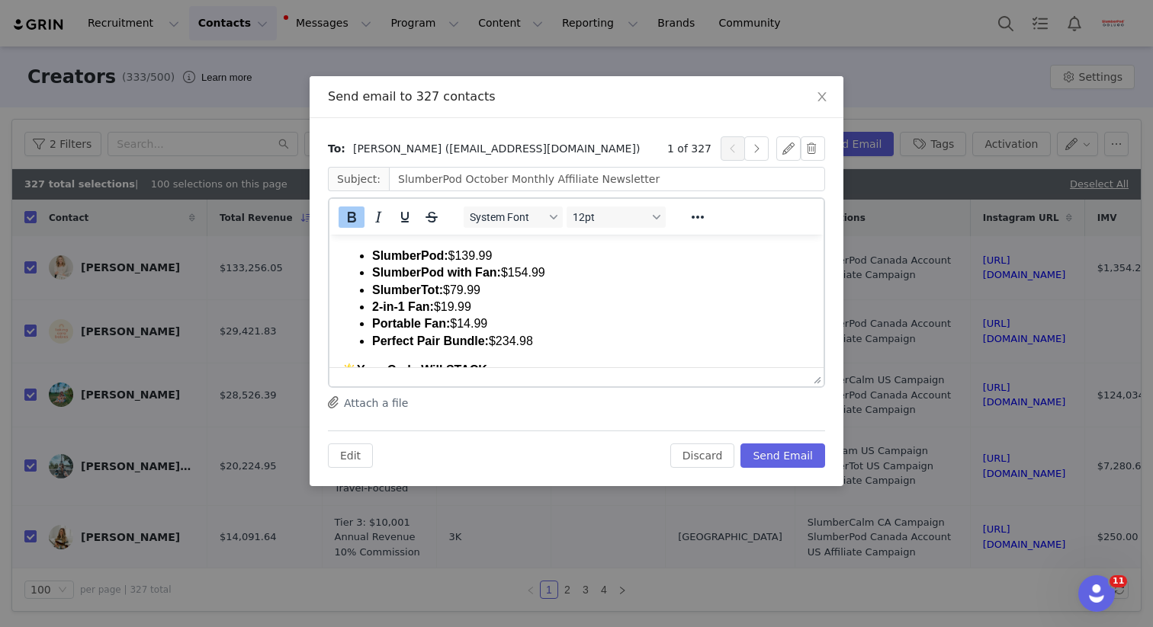
click at [508, 325] on li "Portable Fan: $14.99" at bounding box center [591, 324] width 439 height 17
drag, startPoint x: 508, startPoint y: 325, endPoint x: 364, endPoint y: 307, distance: 145.1
click at [364, 307] on ul "SlumberPod: $139.99 SlumberPod with Fan: $154.99 SlumberTot: $79.99 2-in-1 Fan:…" at bounding box center [576, 299] width 470 height 102
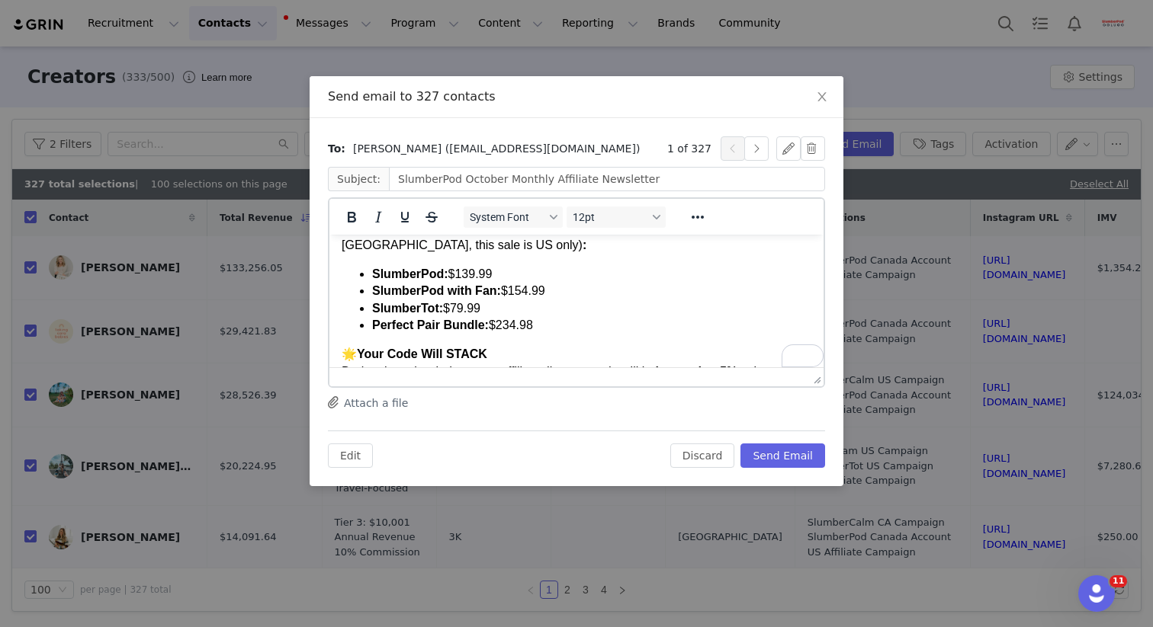
click at [633, 300] on li "SlumberTot: $79.99" at bounding box center [591, 308] width 439 height 17
click at [618, 349] on p "🌟 Your Code Will STACK During the sale window, your affiliate discount code wil…" at bounding box center [576, 380] width 470 height 69
click at [365, 454] on button "Edit" at bounding box center [350, 456] width 45 height 24
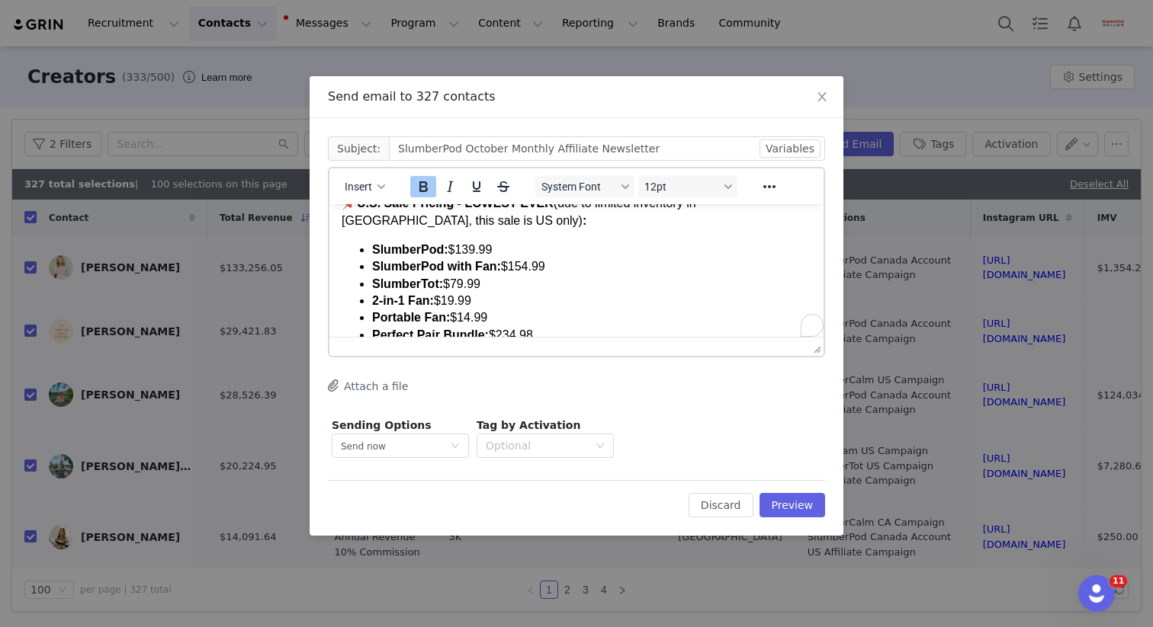
drag, startPoint x: 360, startPoint y: 308, endPoint x: 333, endPoint y: 304, distance: 26.9
click at [334, 304] on html "It’s Prime Time + Your Code Will Stack! 💤 Hey Dream Team, This October, we’re c…" at bounding box center [576, 373] width 494 height 775
click at [791, 503] on button "Preview" at bounding box center [792, 505] width 66 height 24
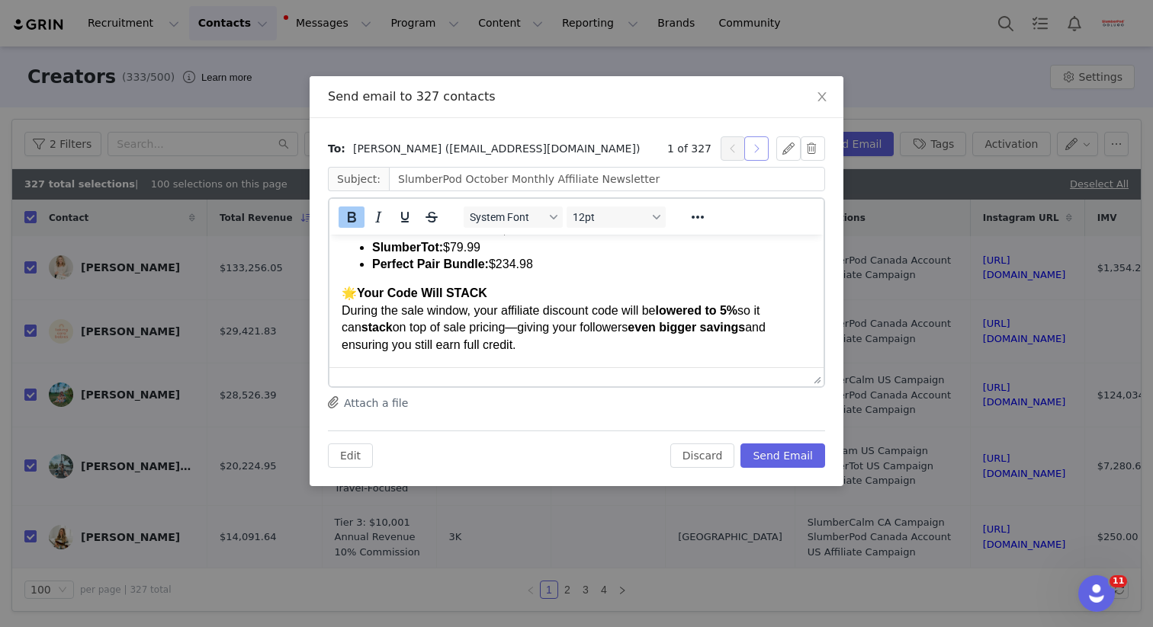
click at [758, 144] on button "button" at bounding box center [756, 148] width 24 height 24
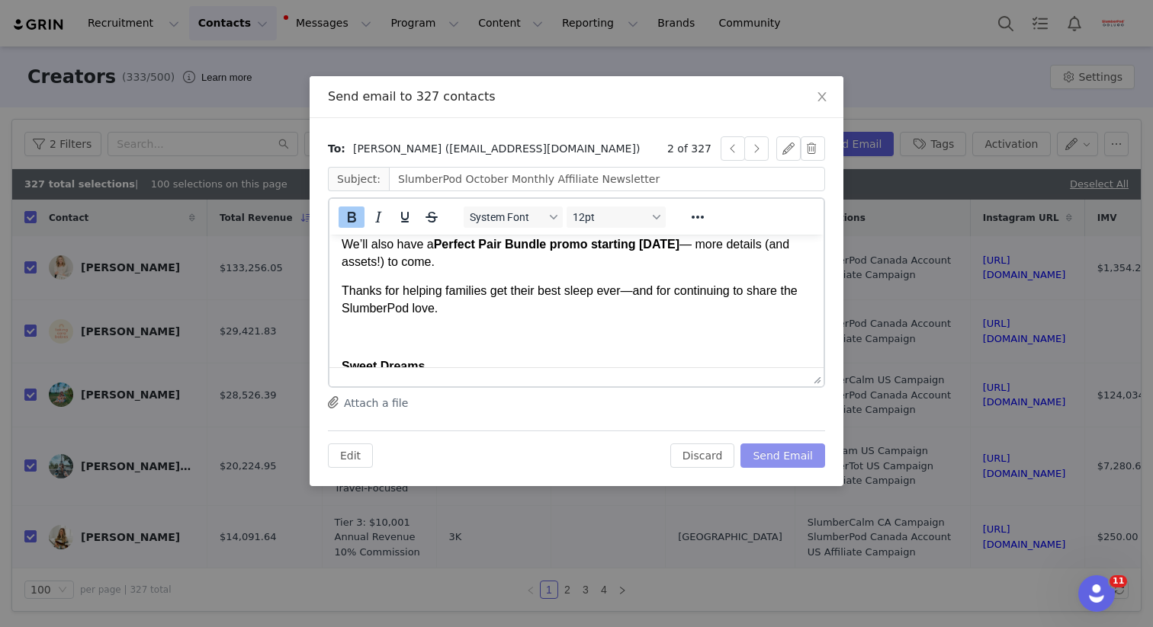
click at [781, 457] on button "Send Email" at bounding box center [782, 456] width 85 height 24
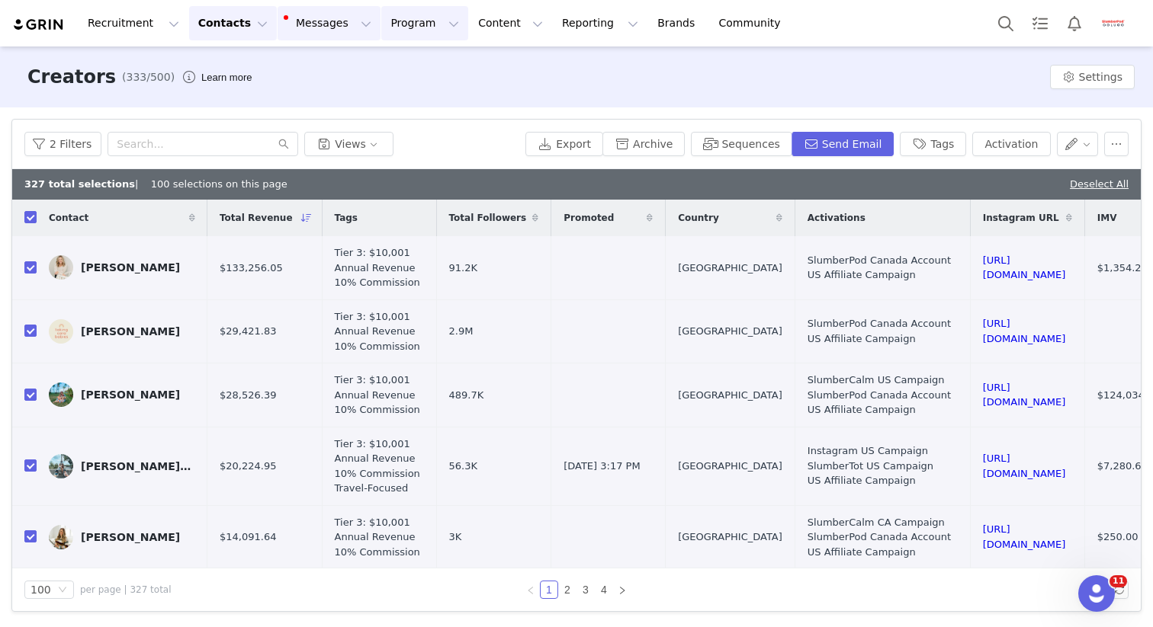
click at [316, 25] on button "Messages Messages" at bounding box center [328, 23] width 103 height 34
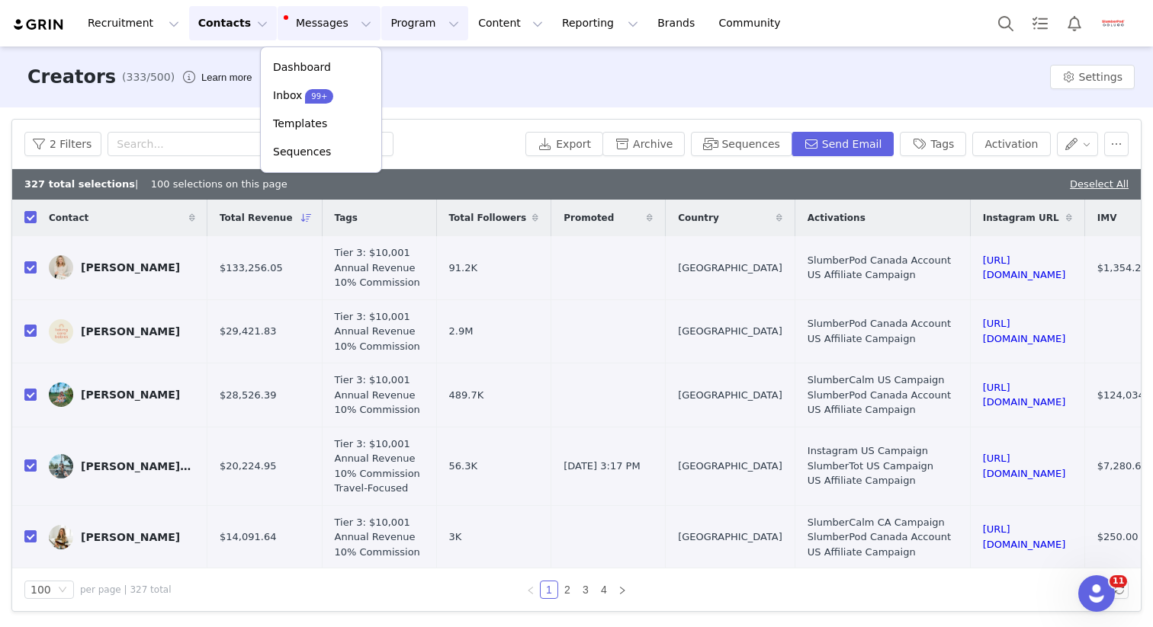
click at [404, 24] on button "Program Program" at bounding box center [424, 23] width 87 height 34
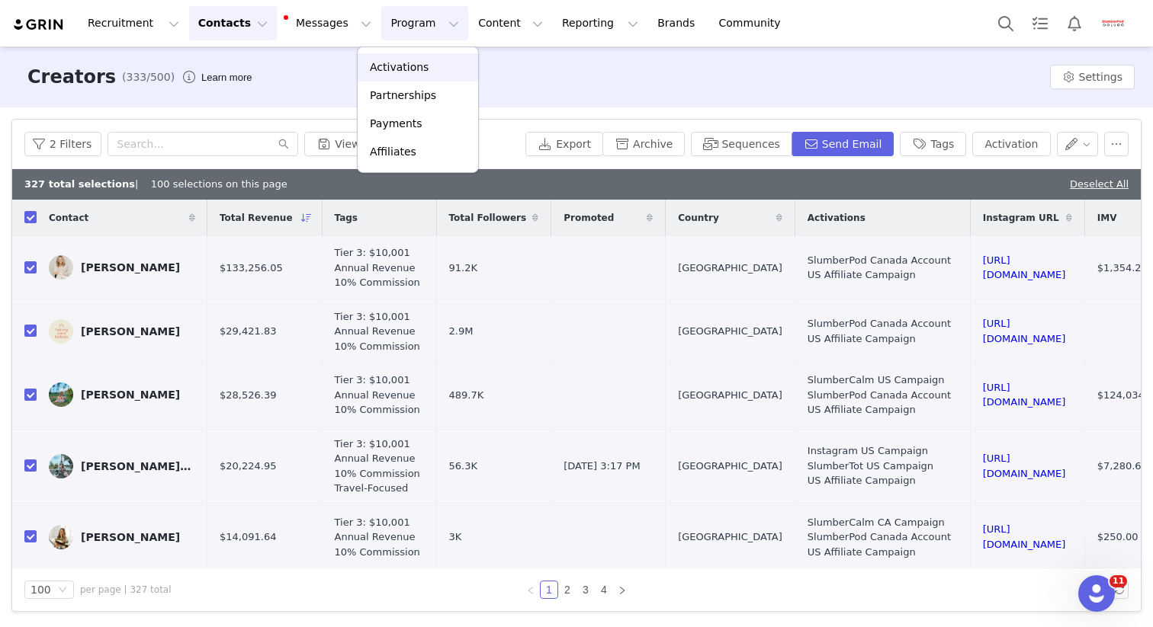
click at [400, 59] on p "Activations" at bounding box center [399, 67] width 59 height 16
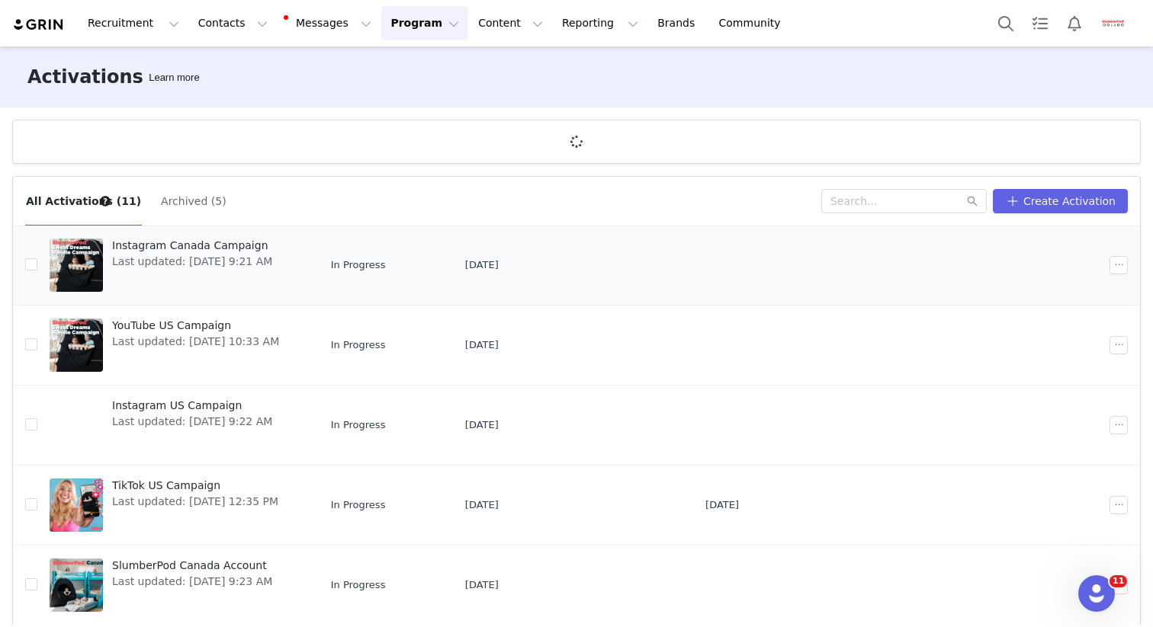
scroll to position [56, 0]
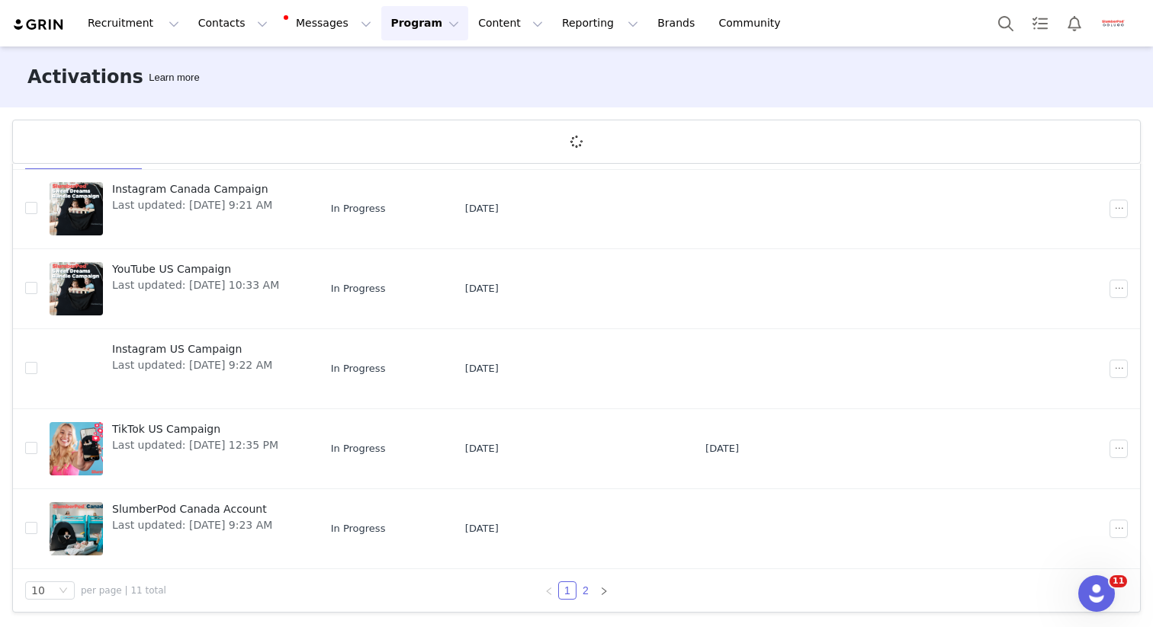
click at [579, 595] on div "10 per page | 11 total 1 2" at bounding box center [576, 590] width 1127 height 43
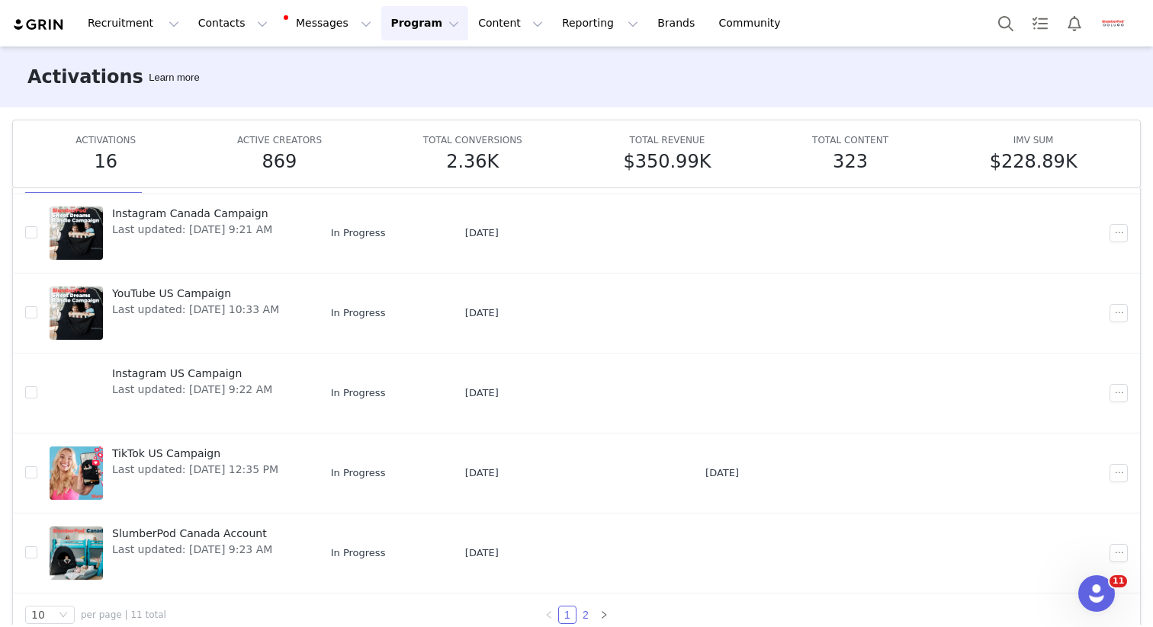
click at [580, 614] on link "2" at bounding box center [585, 615] width 17 height 17
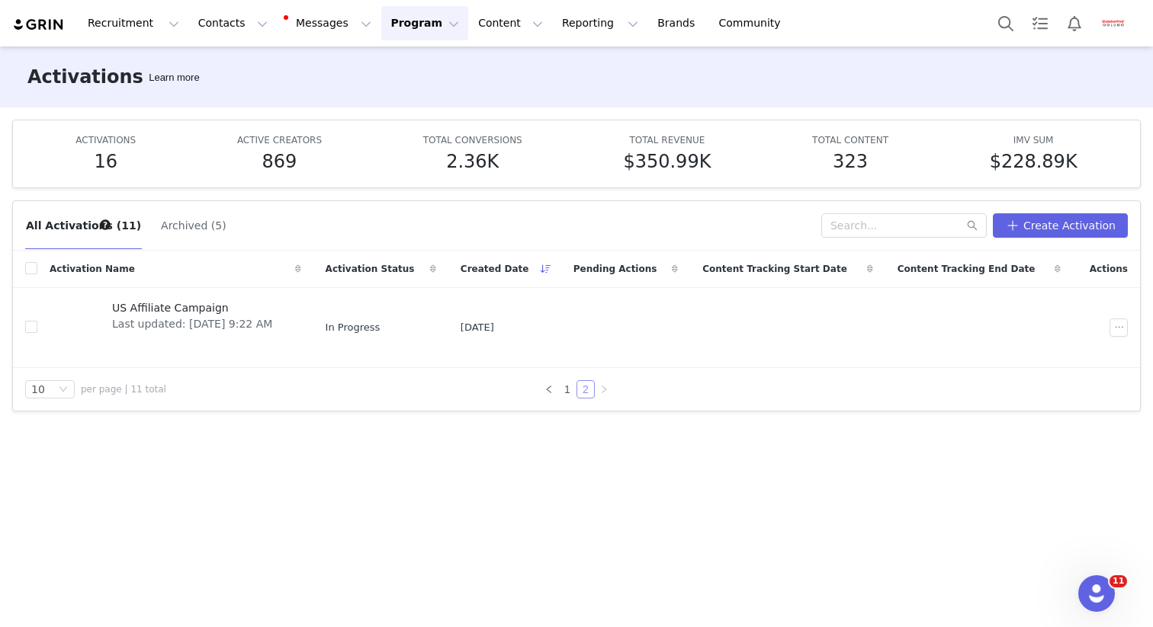
scroll to position [0, 0]
click at [1113, 25] on img "Profile" at bounding box center [1113, 23] width 24 height 24
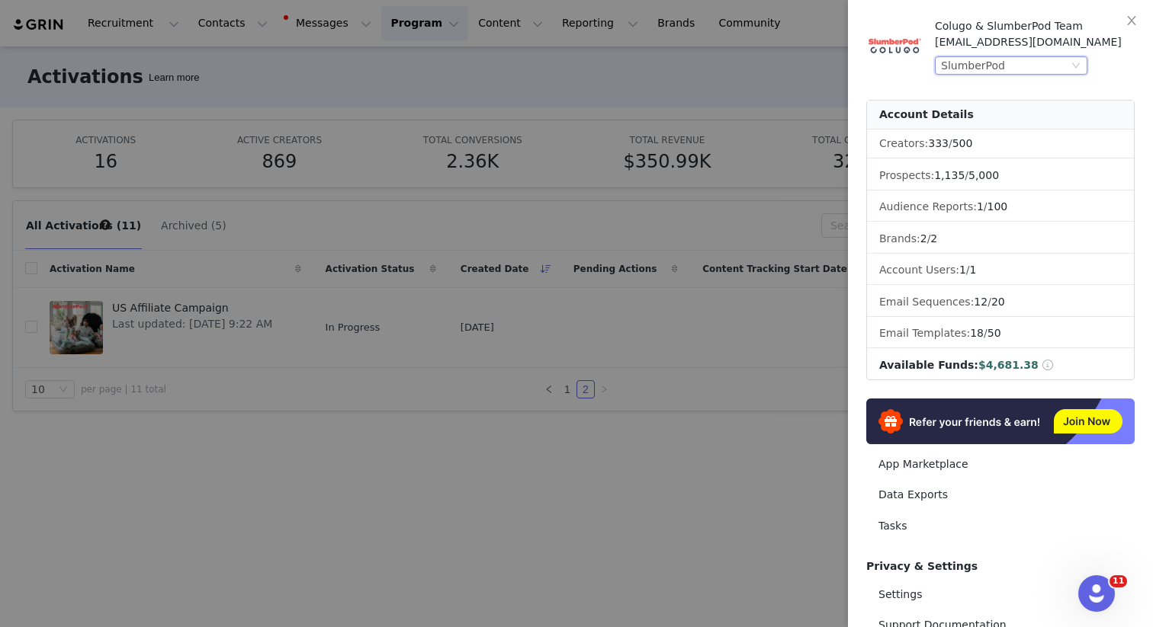
drag, startPoint x: 1047, startPoint y: 63, endPoint x: 1042, endPoint y: 76, distance: 14.0
click at [1047, 63] on div "SlumberPod" at bounding box center [1004, 65] width 127 height 17
click at [1008, 89] on li "Colugo" at bounding box center [1041, 93] width 213 height 24
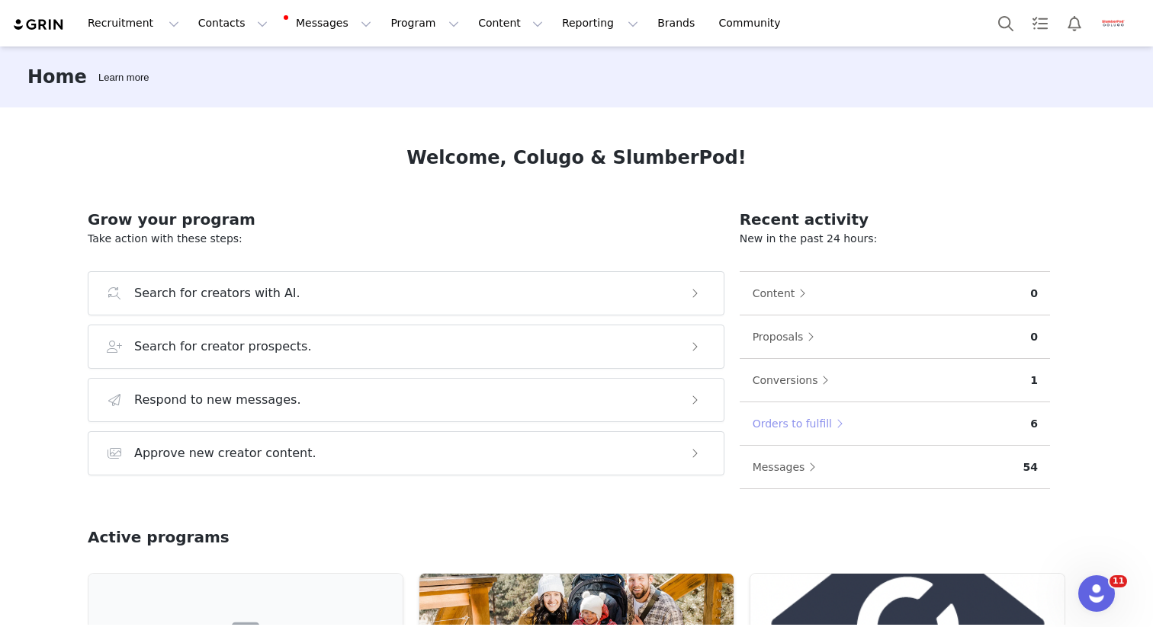
click at [797, 426] on button "Orders to fulfill" at bounding box center [801, 424] width 99 height 24
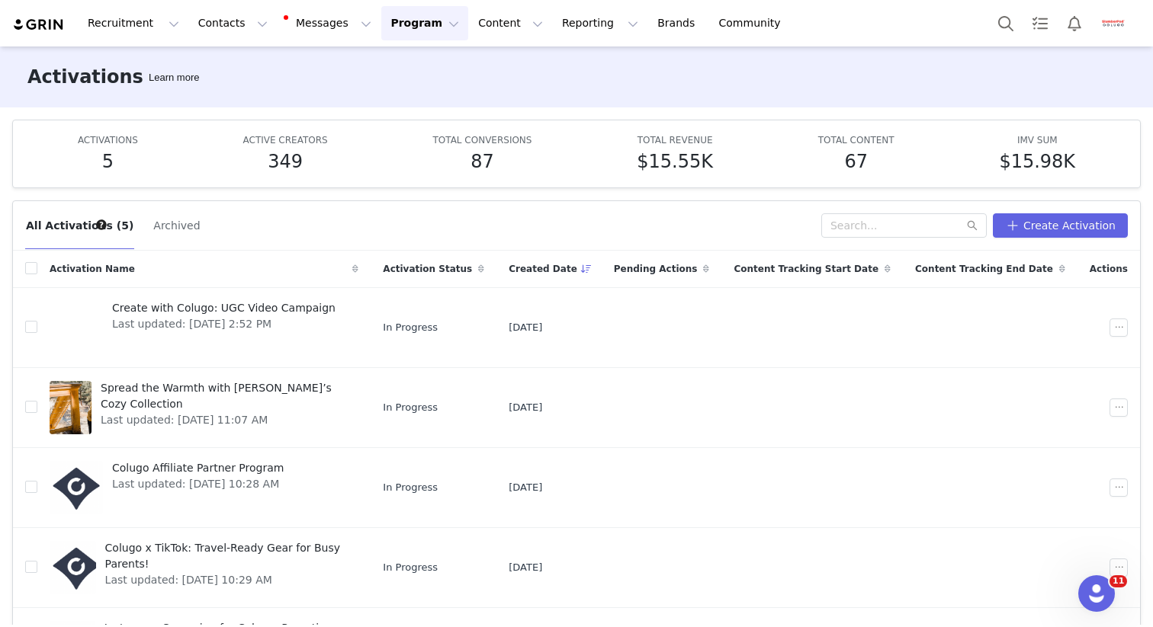
click at [400, 26] on button "Program Program" at bounding box center [424, 23] width 87 height 34
click at [775, 93] on div "Activations Learn more" at bounding box center [576, 76] width 1153 height 61
click at [192, 24] on button "Contacts Contacts" at bounding box center [233, 23] width 88 height 34
click at [227, 67] on p "Creators" at bounding box center [214, 67] width 46 height 16
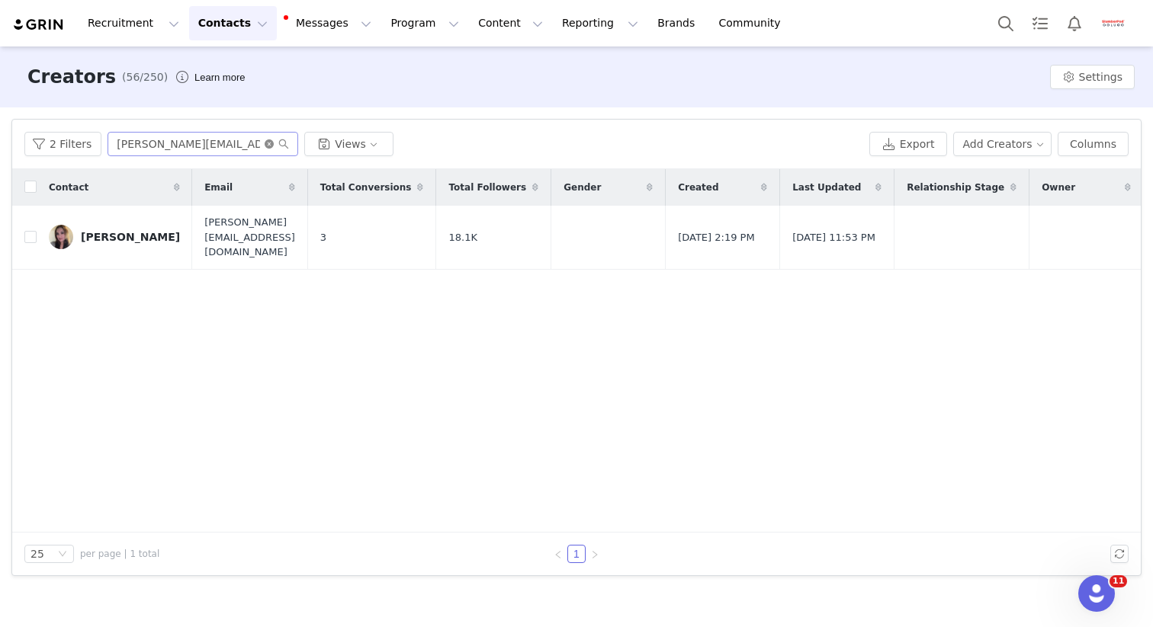
click at [268, 141] on icon "icon: close-circle" at bounding box center [268, 143] width 9 height 9
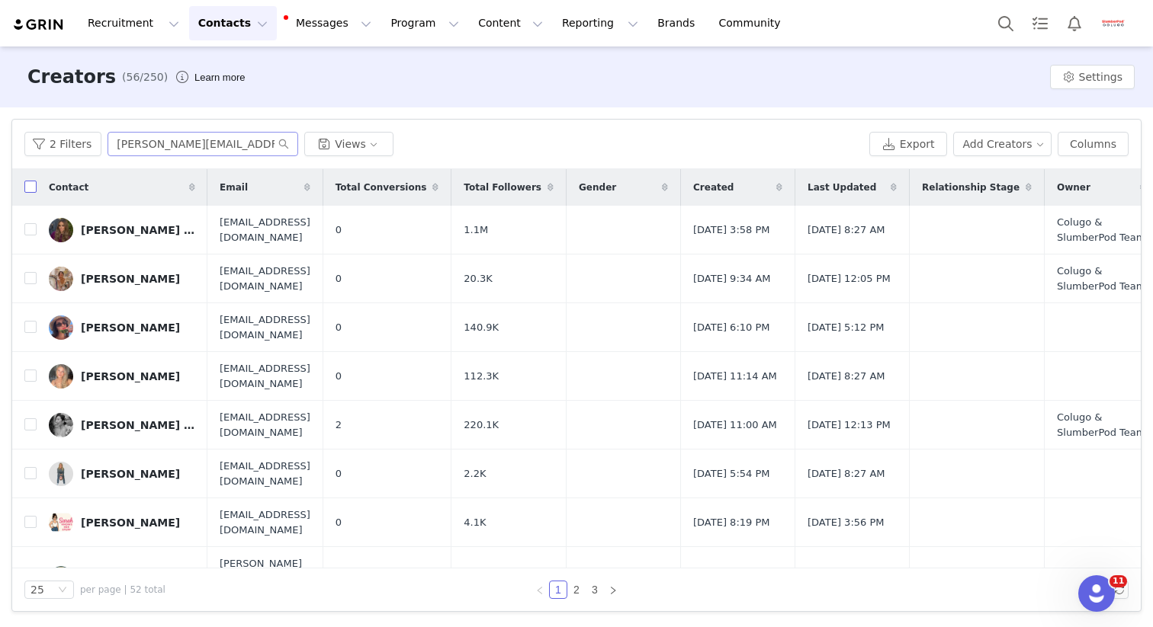
click at [29, 191] on input "checkbox" at bounding box center [30, 187] width 12 height 12
checkbox input "true"
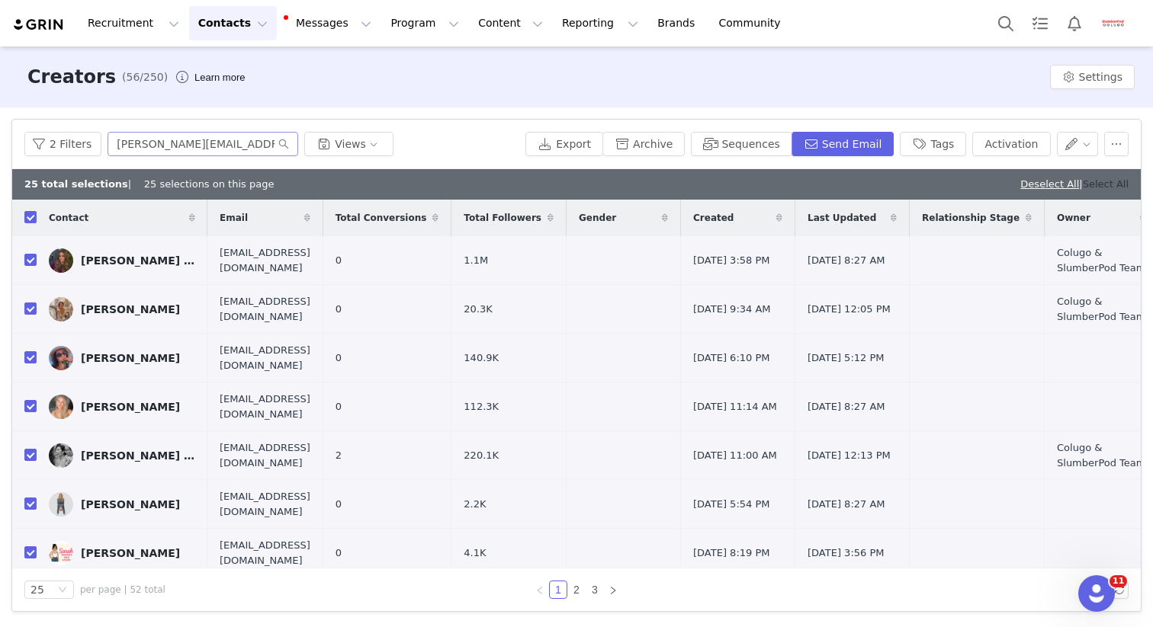
click at [1113, 185] on link "Select All" at bounding box center [1105, 183] width 46 height 11
click at [853, 142] on button "Send Email" at bounding box center [842, 144] width 103 height 24
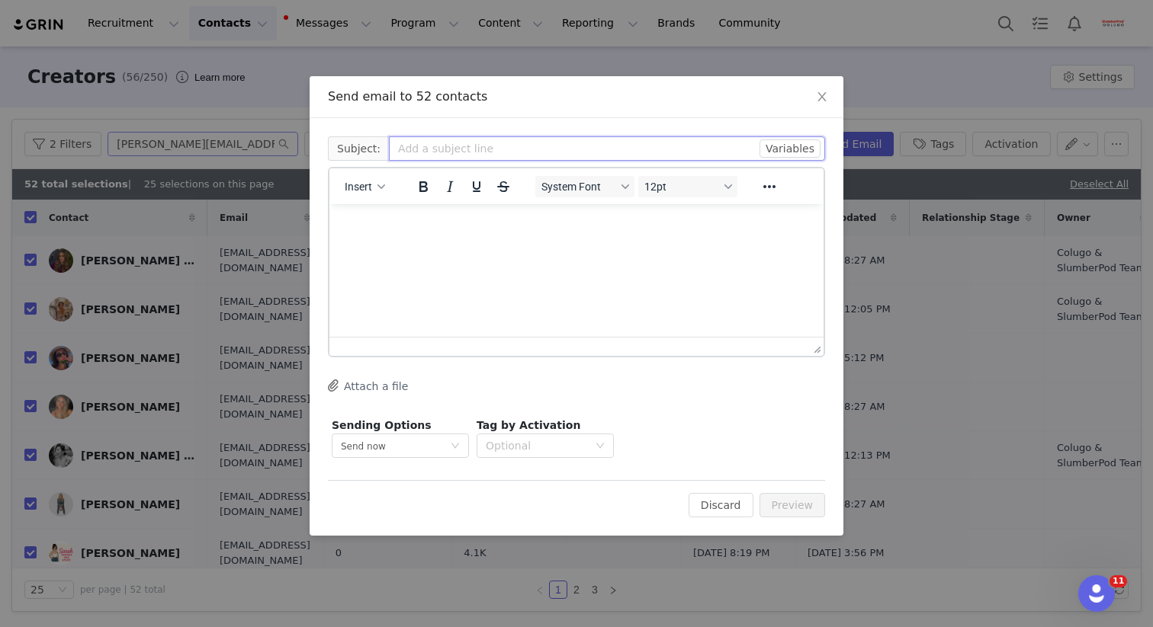
click at [453, 152] on input "text" at bounding box center [607, 148] width 436 height 24
paste input "Colugo Crew Updates: October Deals, Compact+ & Bundles"
type input "Colugo Crew Updates: October Deals, Compact+ & Bundles"
click at [409, 232] on p "Rich Text Area. Press ALT-0 for help." at bounding box center [576, 224] width 470 height 17
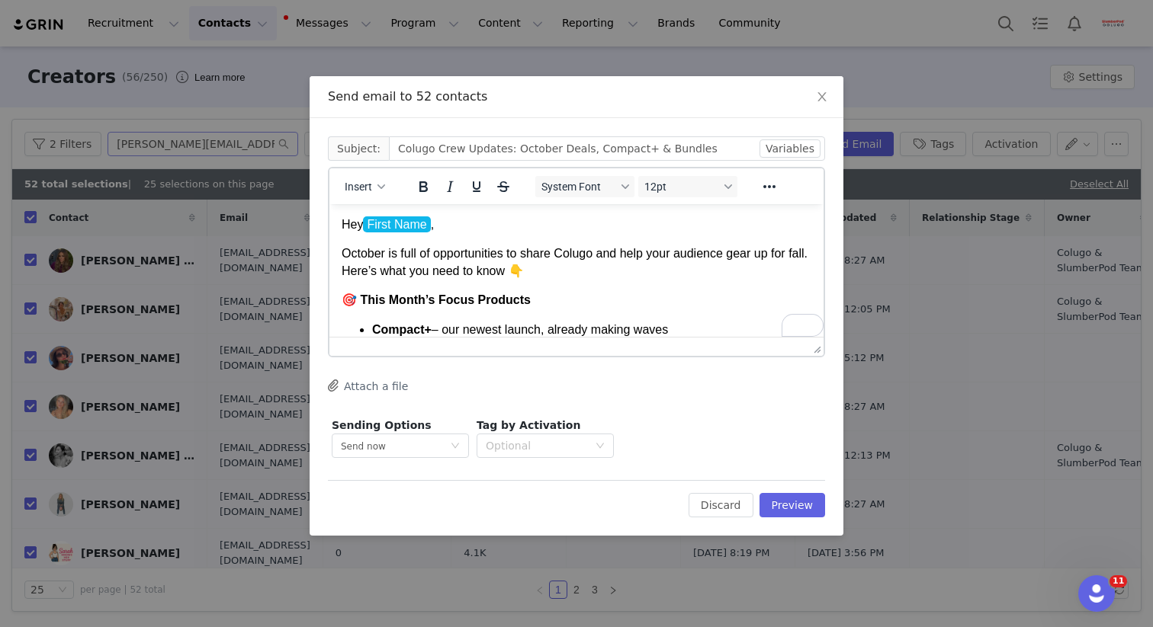
click at [434, 228] on p "Hey First Name ﻿ ," at bounding box center [576, 224] width 470 height 17
click at [377, 191] on button "Insert" at bounding box center [364, 186] width 53 height 21
click at [384, 229] on div "Insert Variable" at bounding box center [419, 238] width 137 height 18
select select
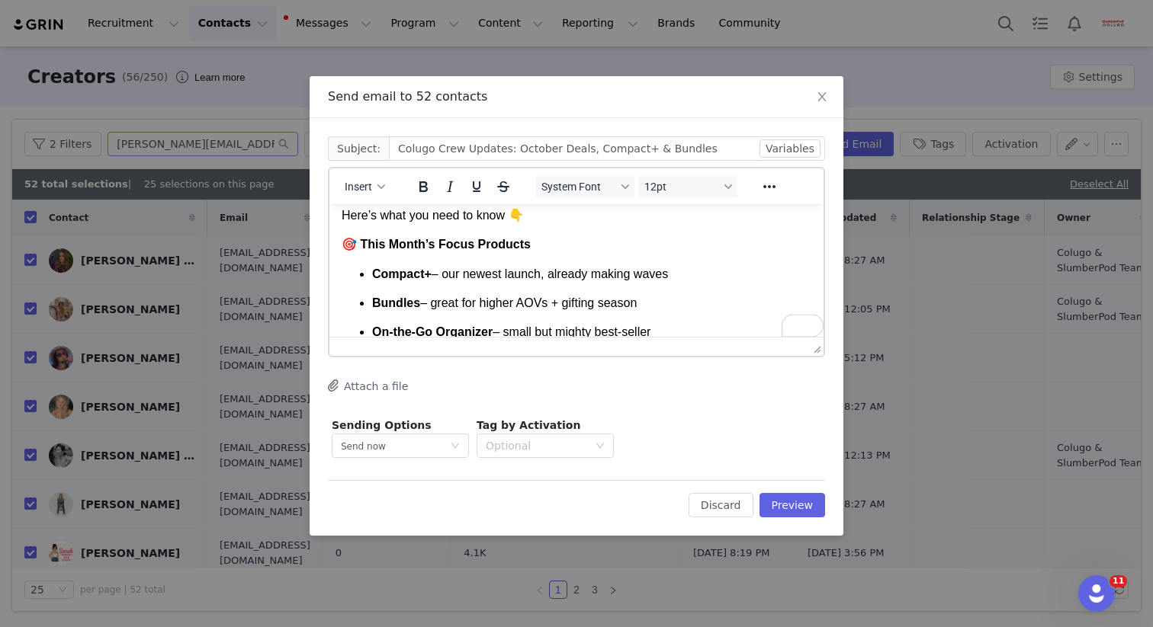
scroll to position [87, 0]
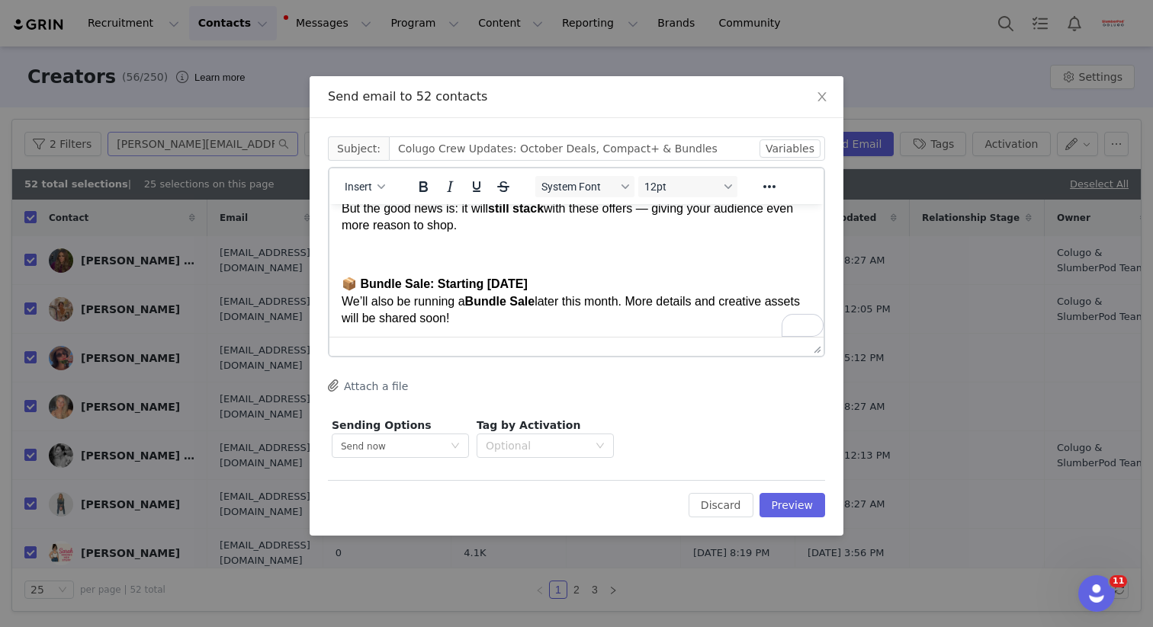
click at [469, 247] on p "To enrich screen reader interactions, please activate Accessibility in Grammarl…" at bounding box center [576, 255] width 470 height 17
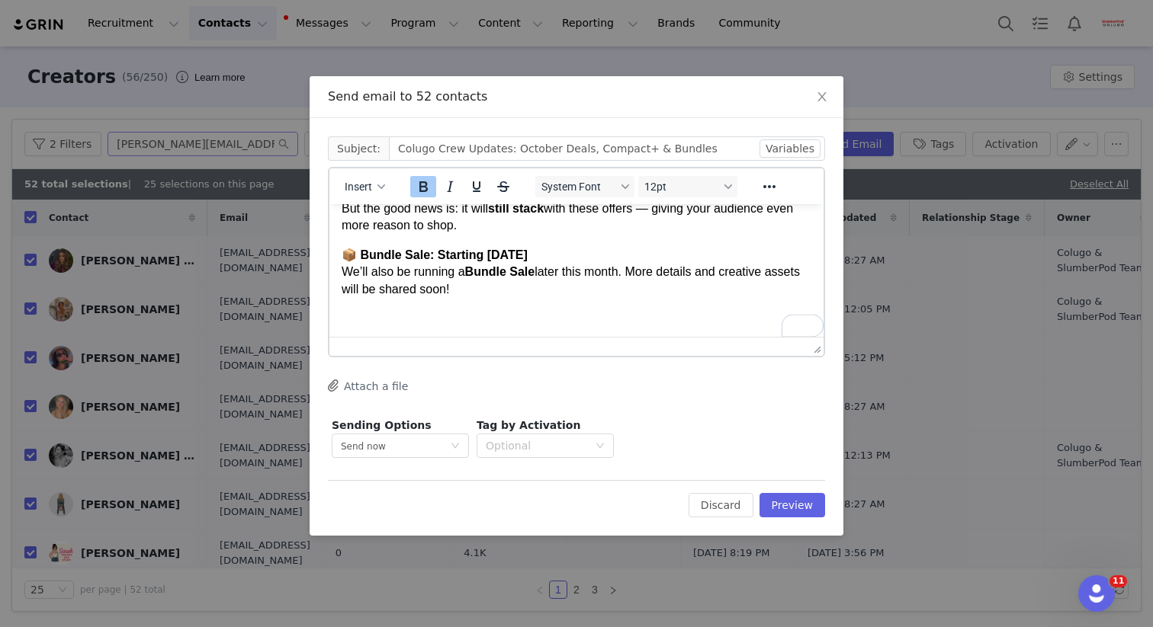
click at [441, 312] on body "Hey First Name , October is full of opportunities to share Colugo and help your…" at bounding box center [576, 212] width 470 height 954
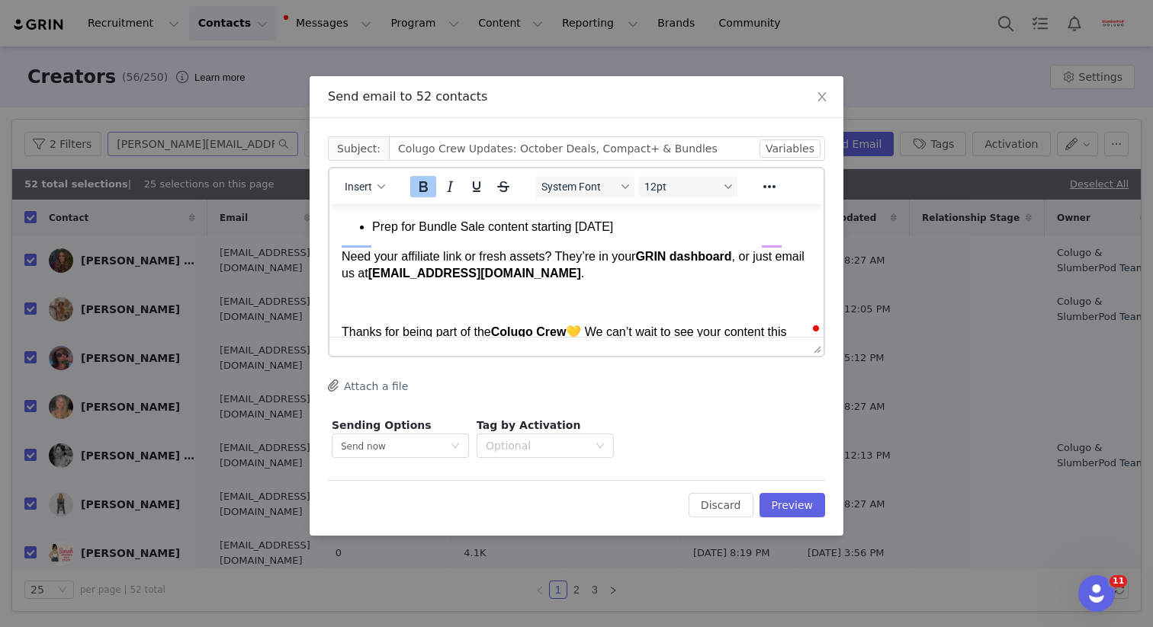
click at [436, 295] on p "To enrich screen reader interactions, please activate Accessibility in Grammarl…" at bounding box center [576, 303] width 470 height 17
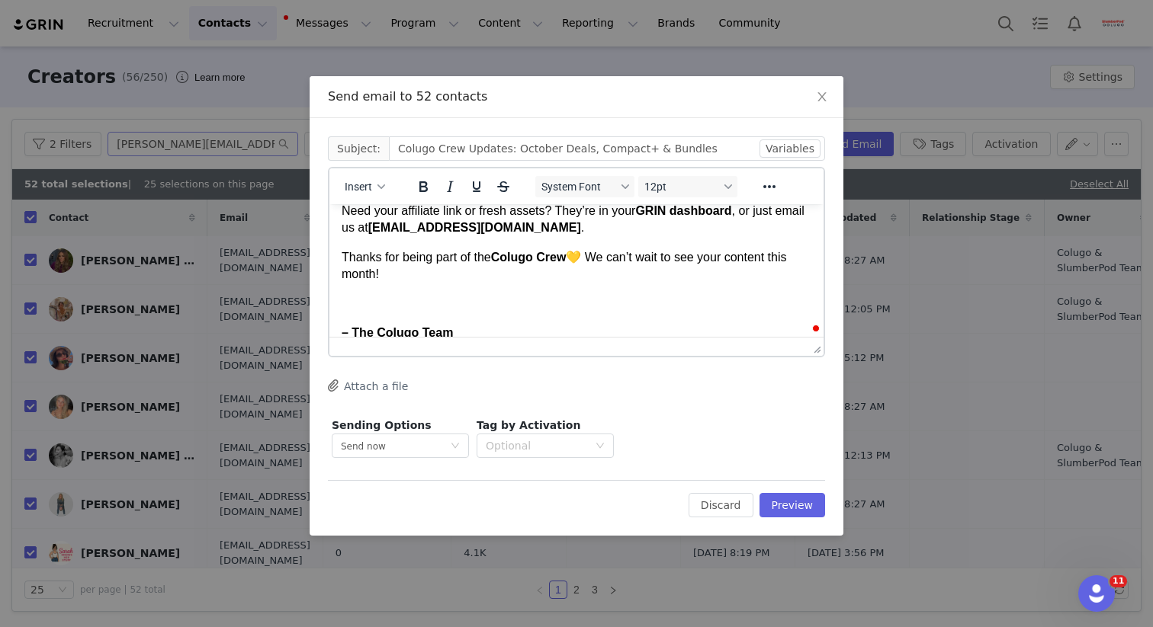
click at [412, 295] on p "To enrich screen reader interactions, please activate Accessibility in Grammarl…" at bounding box center [576, 303] width 470 height 17
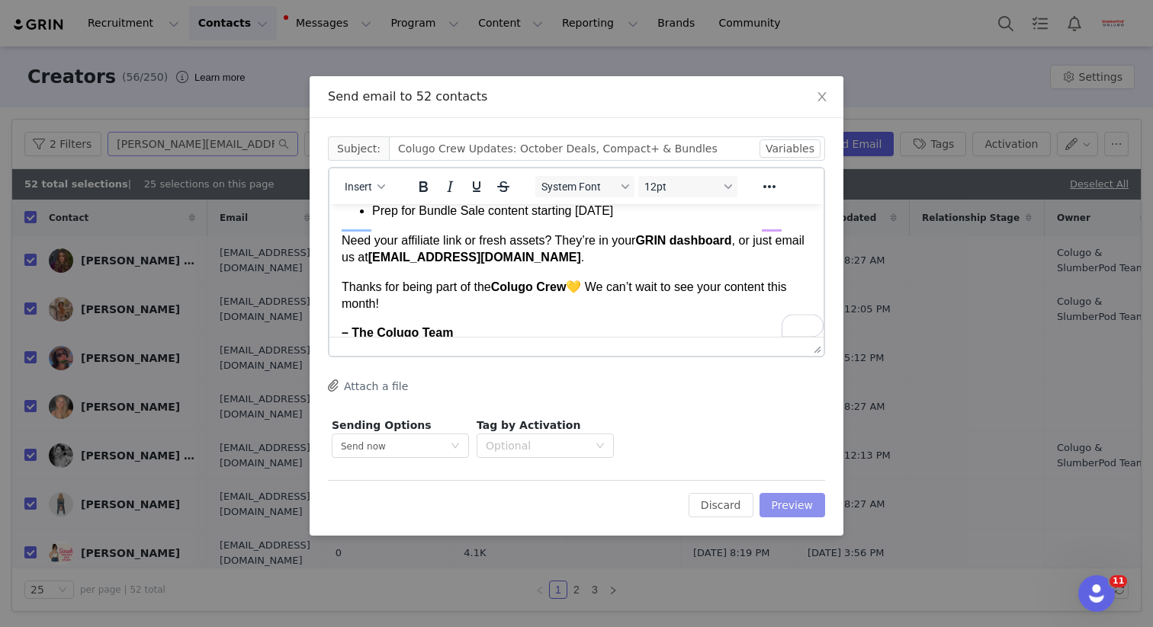
click at [798, 495] on button "Preview" at bounding box center [792, 505] width 66 height 24
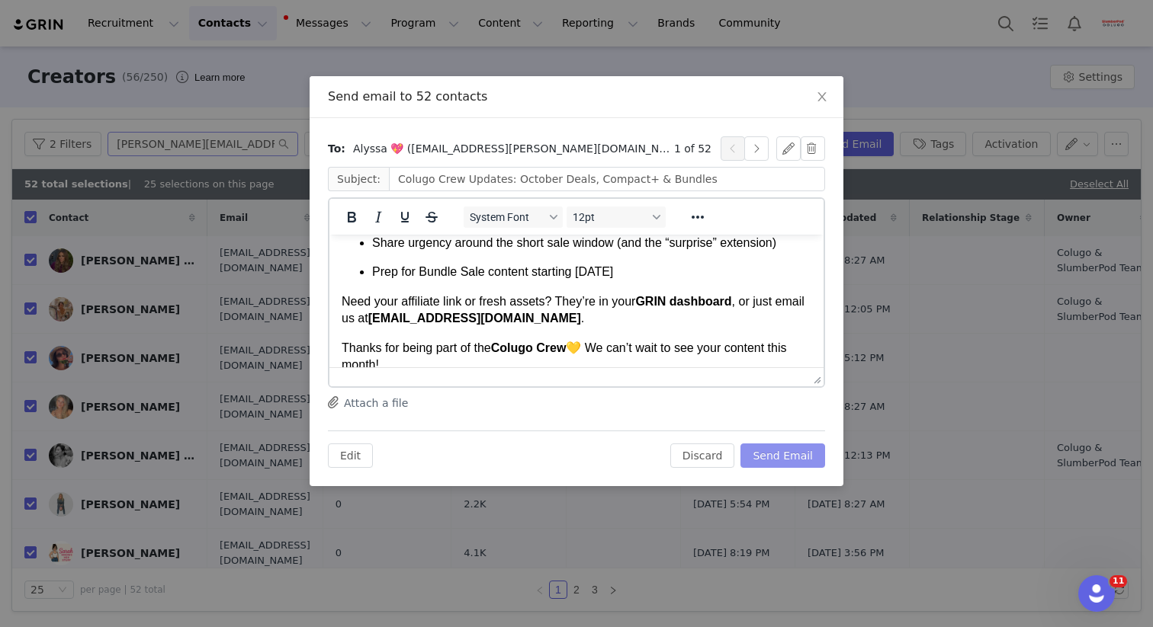
click at [777, 459] on button "Send Email" at bounding box center [782, 456] width 85 height 24
